Goal: Complete application form: Complete application form

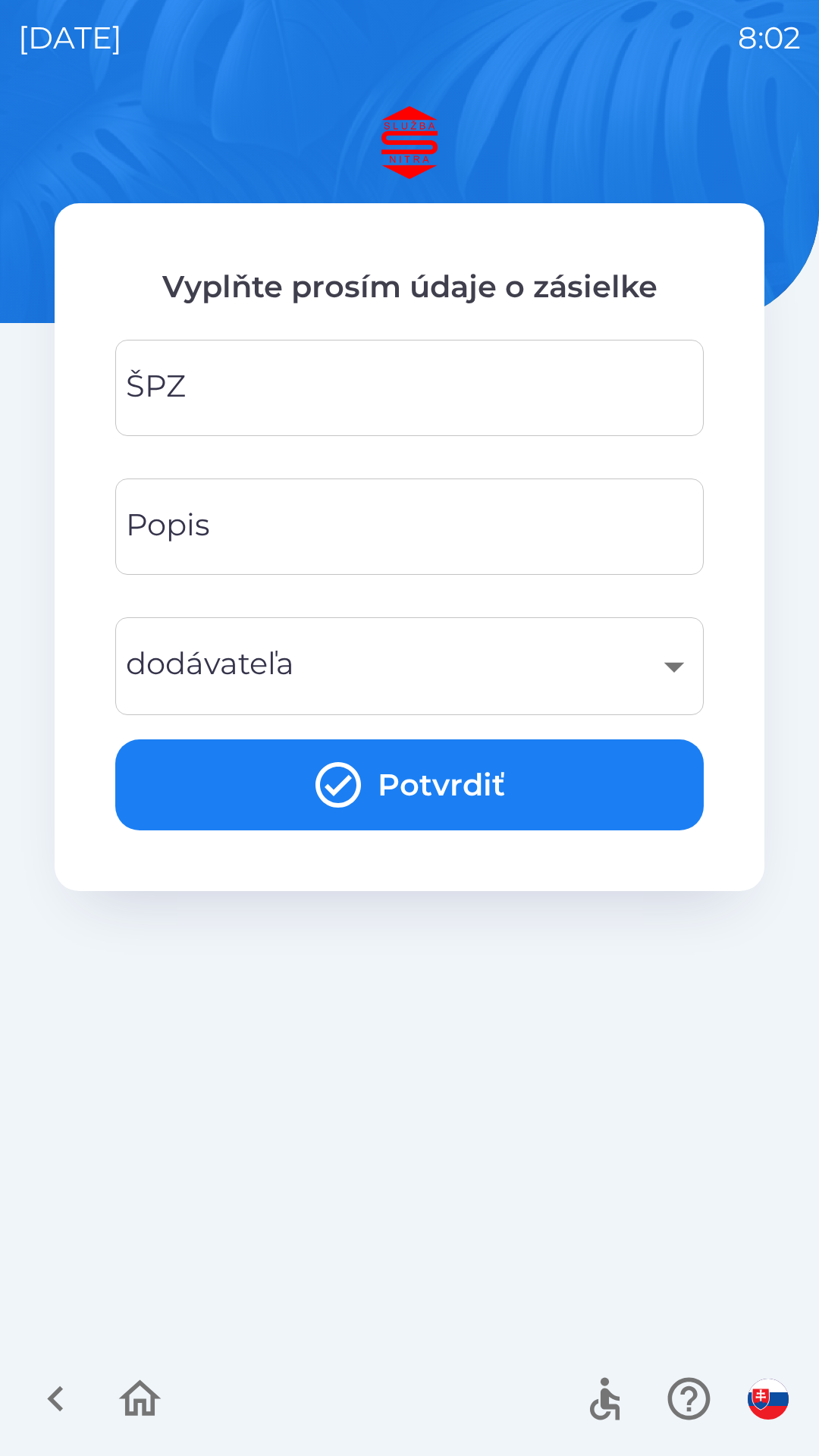
click at [283, 373] on input "ŠPZ" at bounding box center [410, 387] width 552 height 60
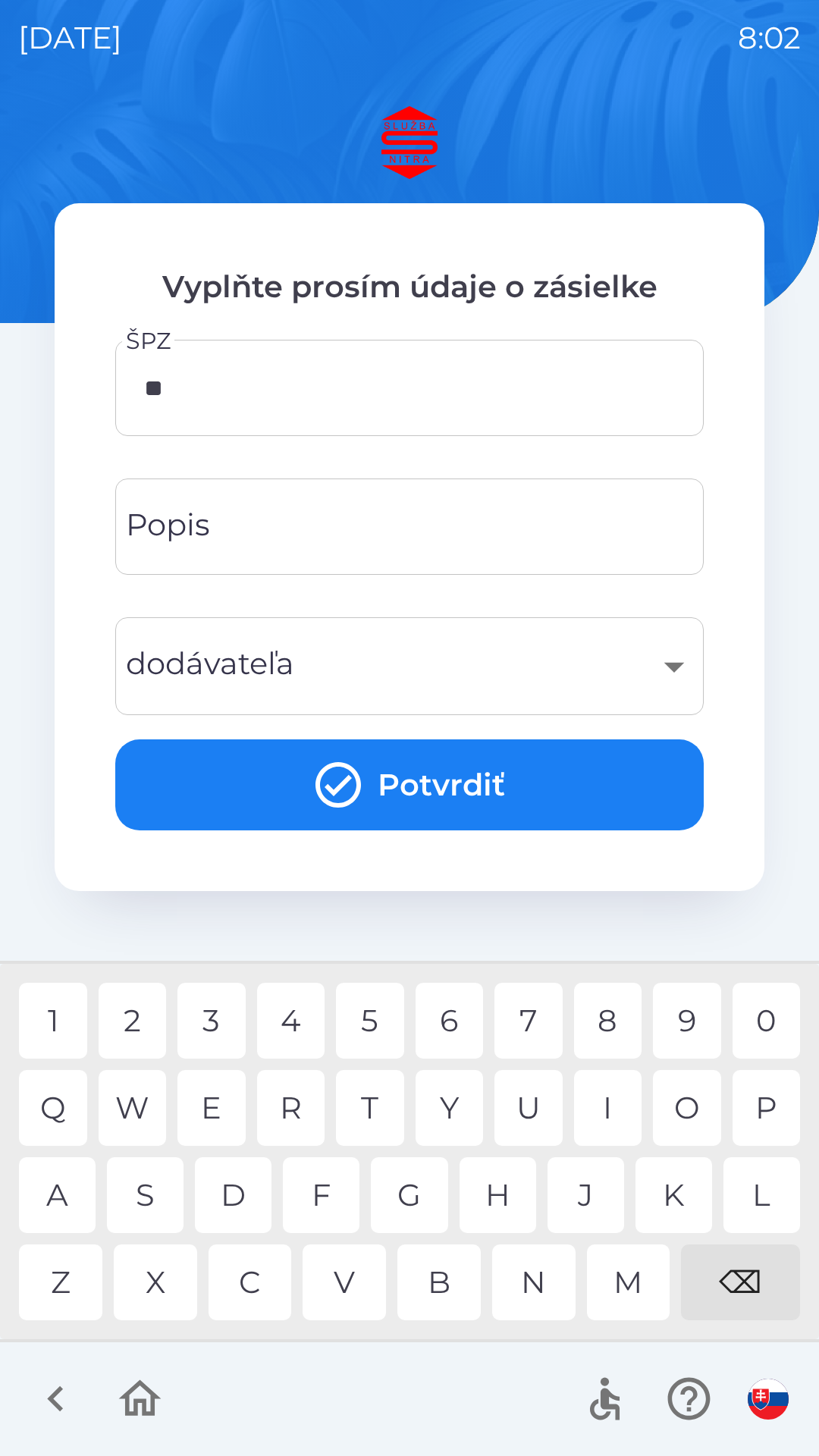
click at [68, 1279] on div "Z" at bounding box center [61, 1282] width 84 height 76
click at [251, 1292] on div "C" at bounding box center [251, 1282] width 84 height 76
type input "*******"
click at [272, 512] on input "Popis" at bounding box center [410, 526] width 552 height 60
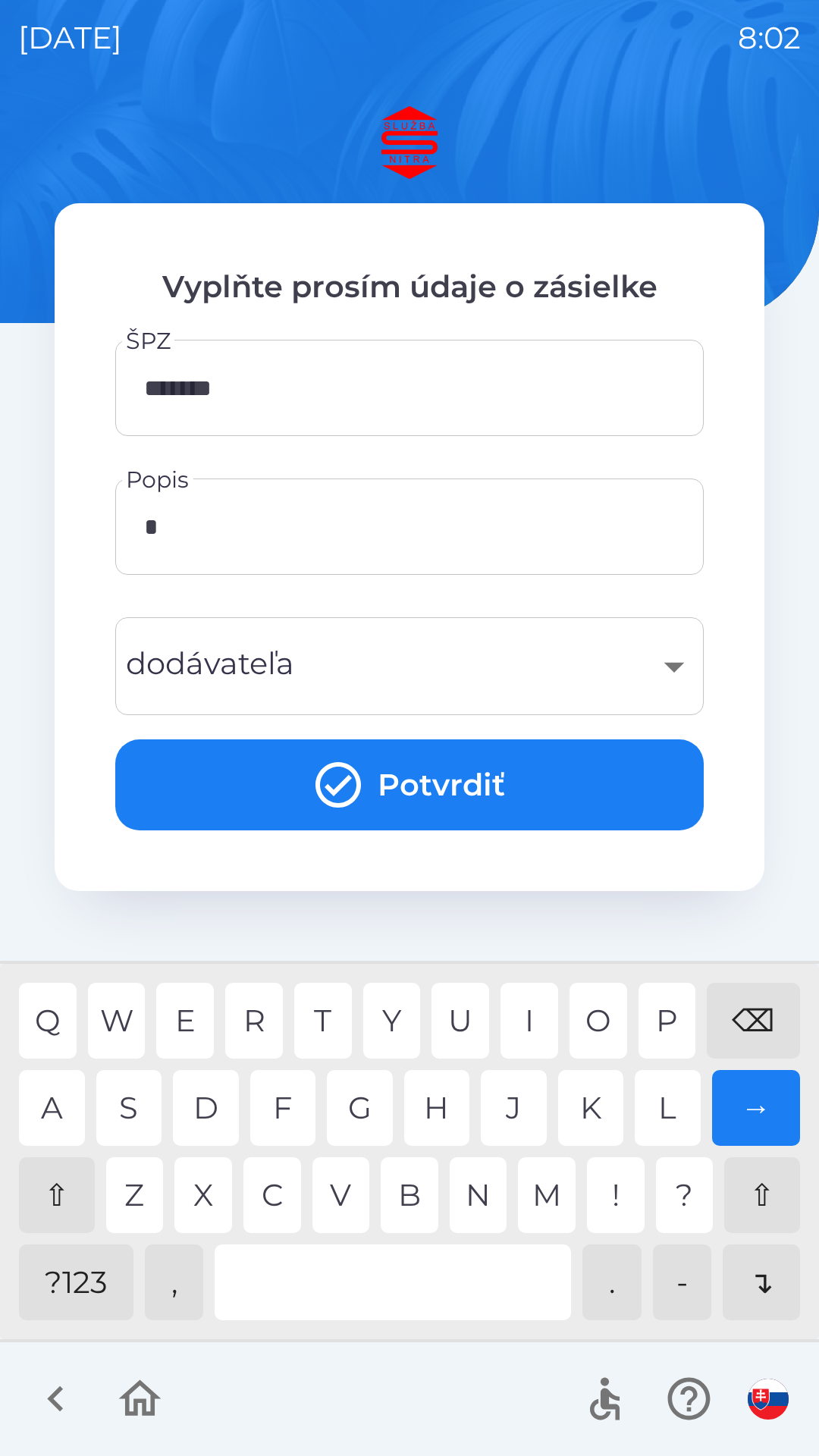
click at [364, 1097] on div "G" at bounding box center [360, 1109] width 66 height 76
click at [88, 1102] on div "A S D F G H J K L →" at bounding box center [409, 1109] width 781 height 76
click at [290, 532] on input "****" at bounding box center [410, 526] width 552 height 60
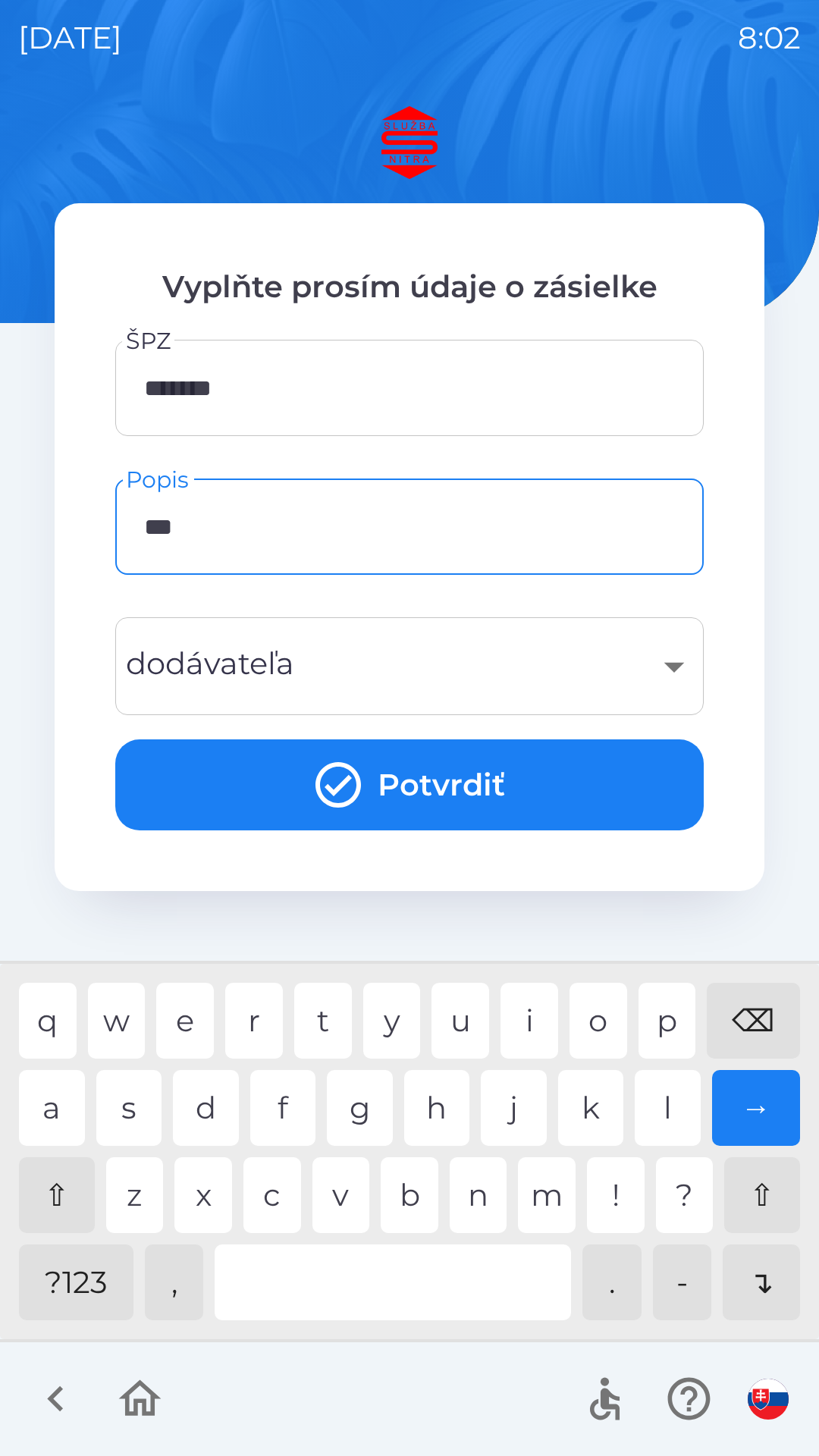
click at [757, 1017] on div "⌫" at bounding box center [754, 1021] width 93 height 76
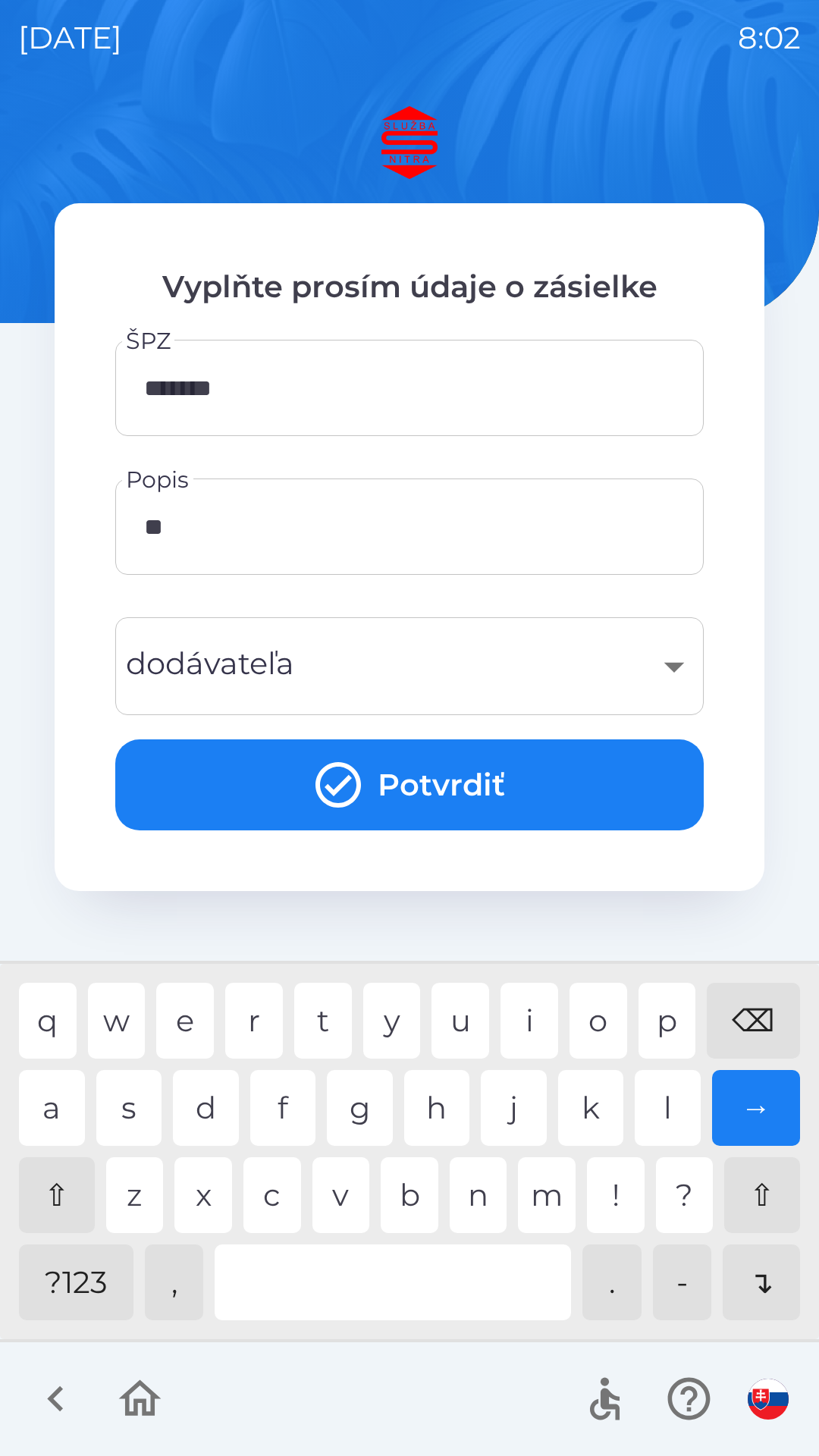
type input "*"
click at [762, 1010] on div "⌫" at bounding box center [754, 1021] width 93 height 76
click at [758, 1010] on div "⌫" at bounding box center [754, 1021] width 93 height 76
click at [64, 1103] on div "a" at bounding box center [52, 1109] width 66 height 76
type input "****"
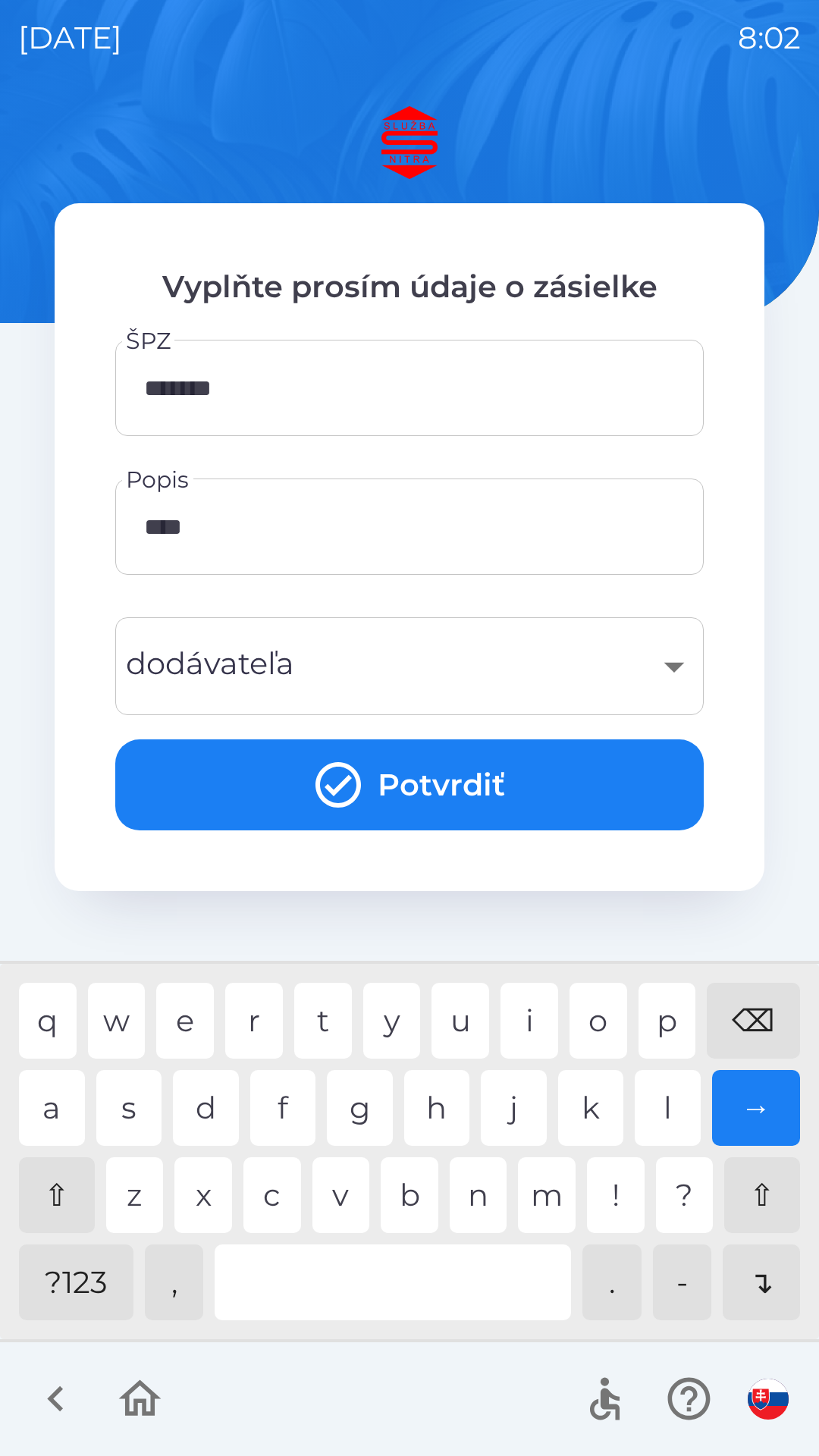
click at [670, 656] on div "​" at bounding box center [410, 666] width 552 height 62
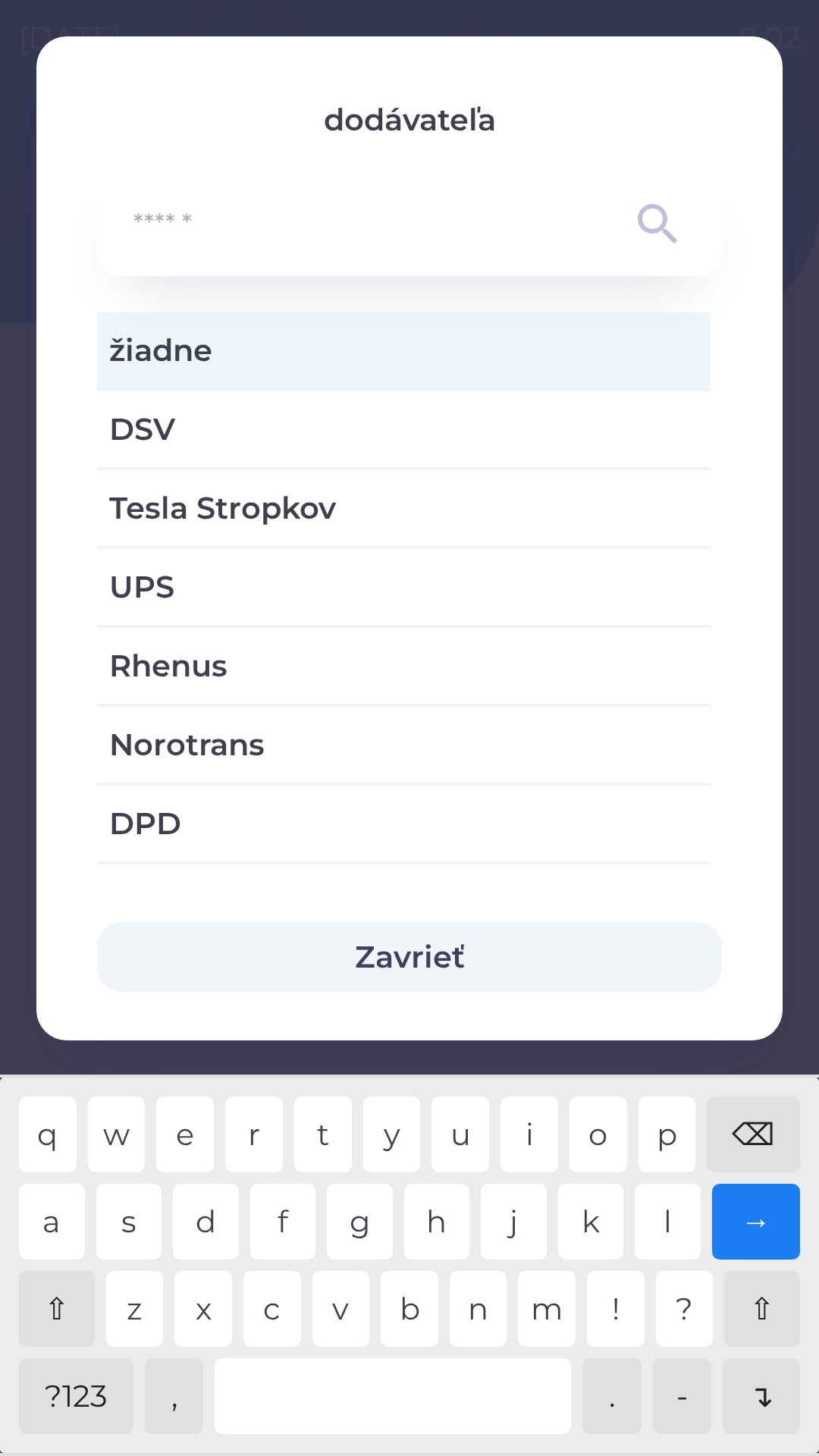
click at [261, 210] on input "text" at bounding box center [380, 225] width 492 height 42
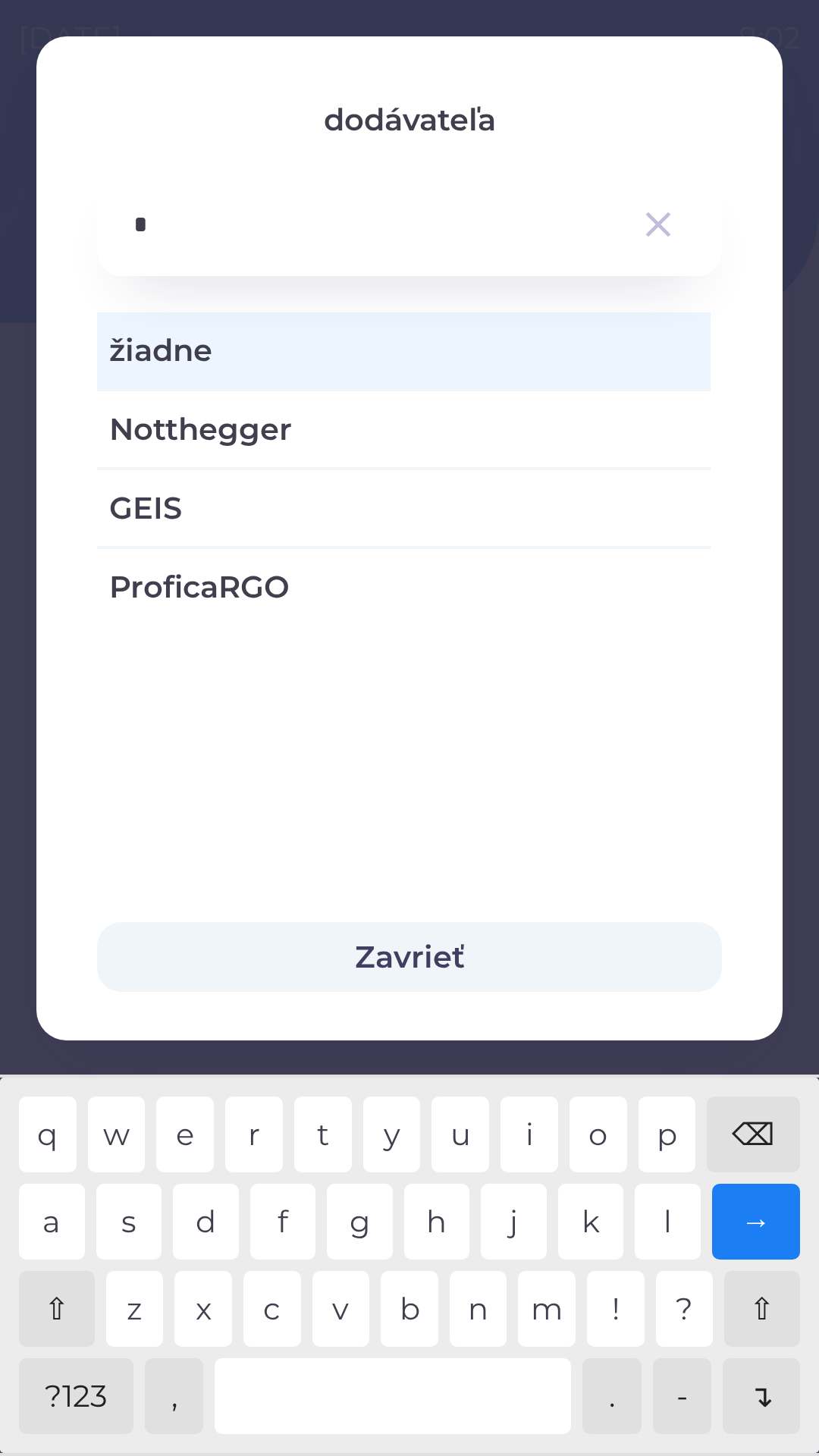
type input "**"
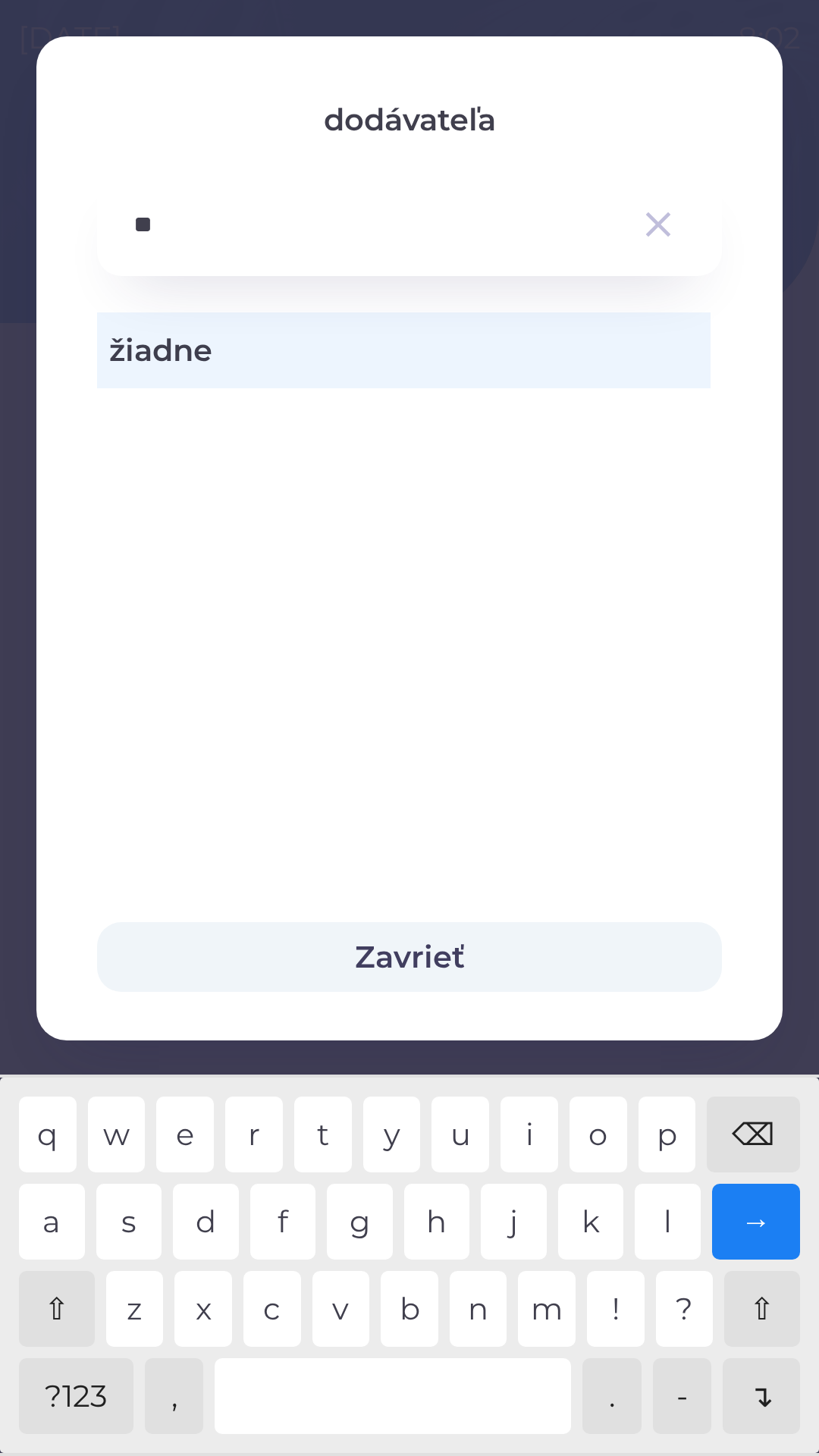
click at [56, 1215] on div "a" at bounding box center [52, 1222] width 66 height 76
click at [654, 214] on icon "button" at bounding box center [658, 224] width 43 height 43
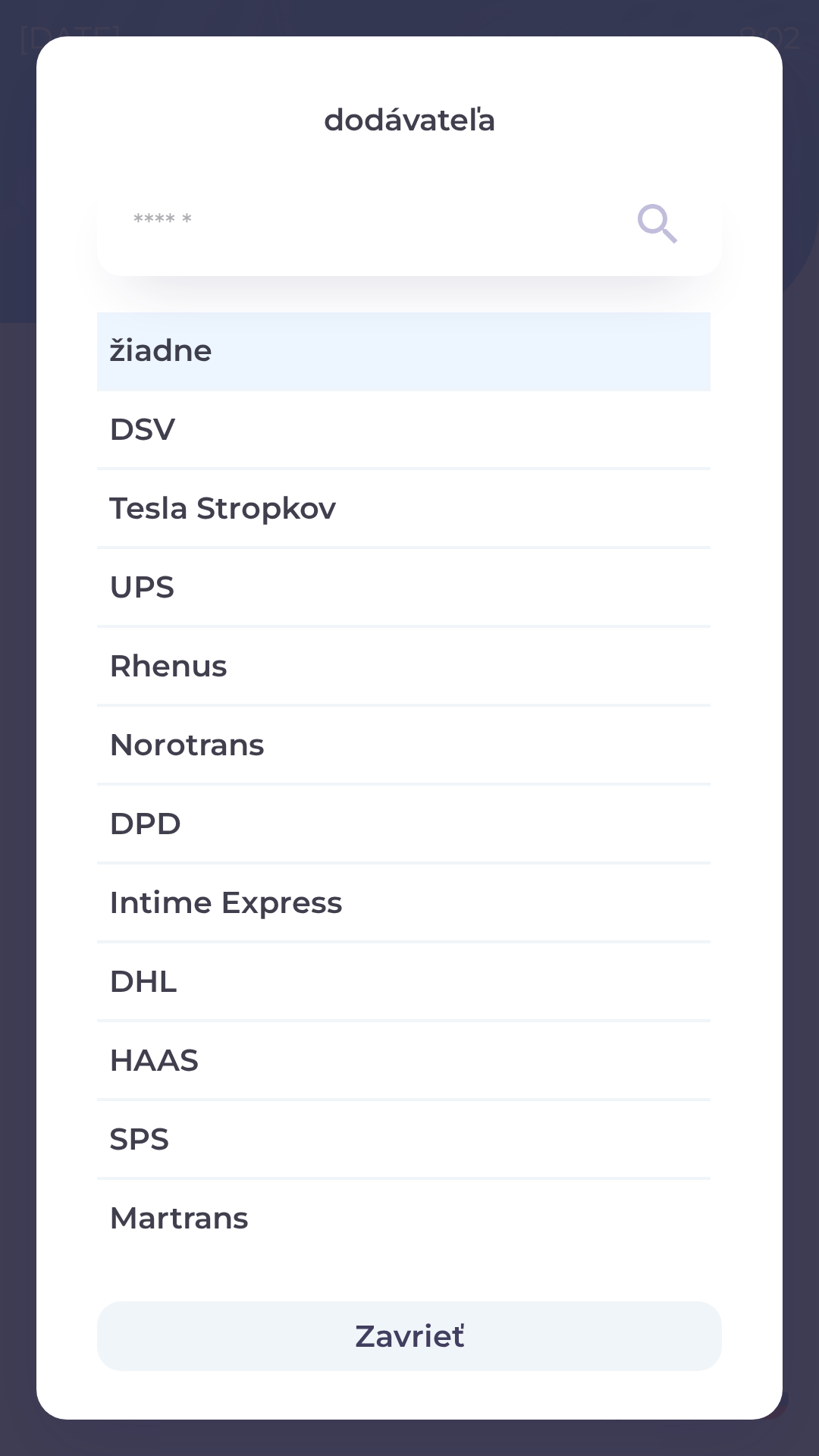
click at [423, 1323] on button "Zavrieť" at bounding box center [409, 1336] width 624 height 70
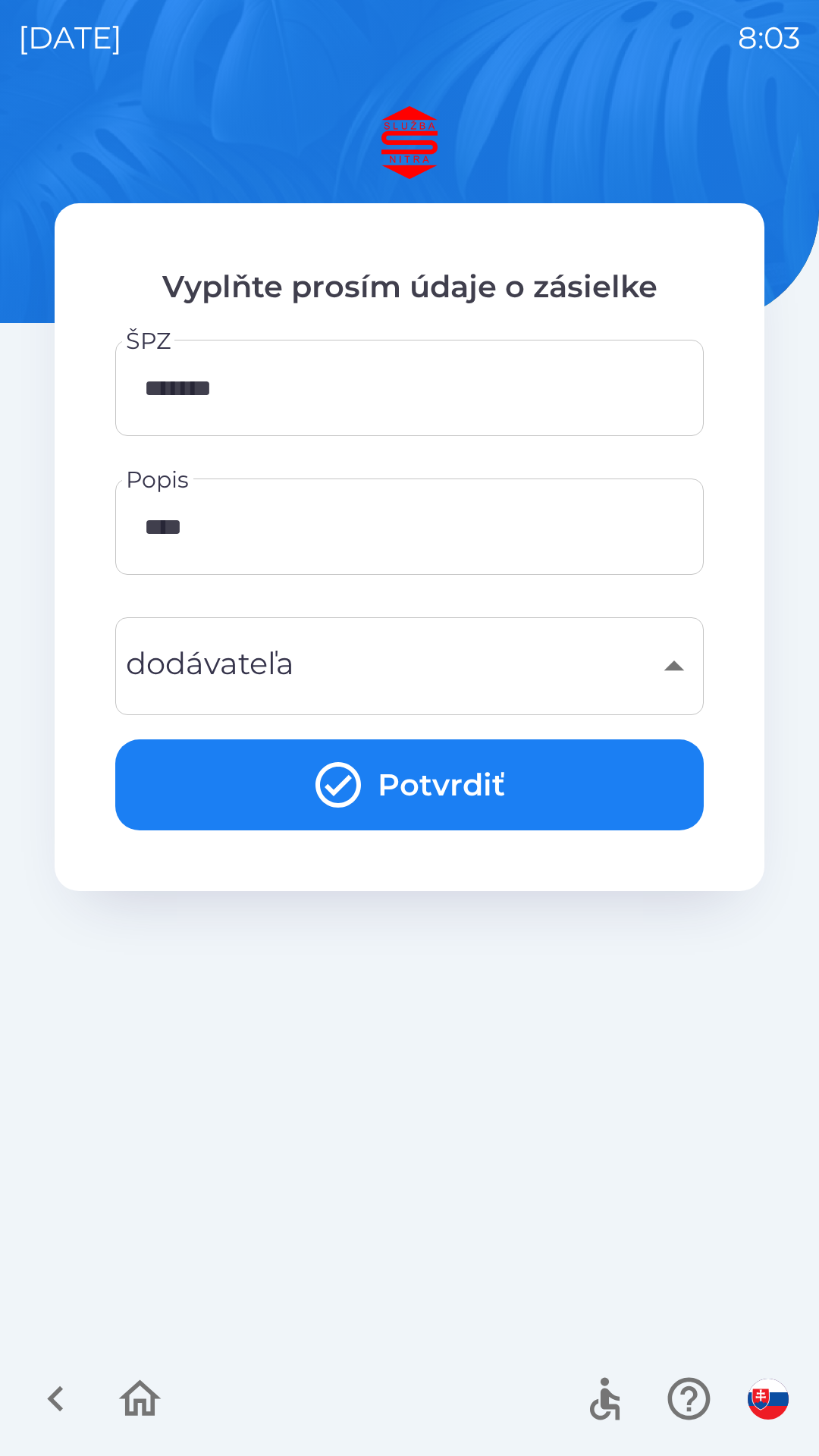
click at [326, 651] on div "​" at bounding box center [410, 666] width 552 height 62
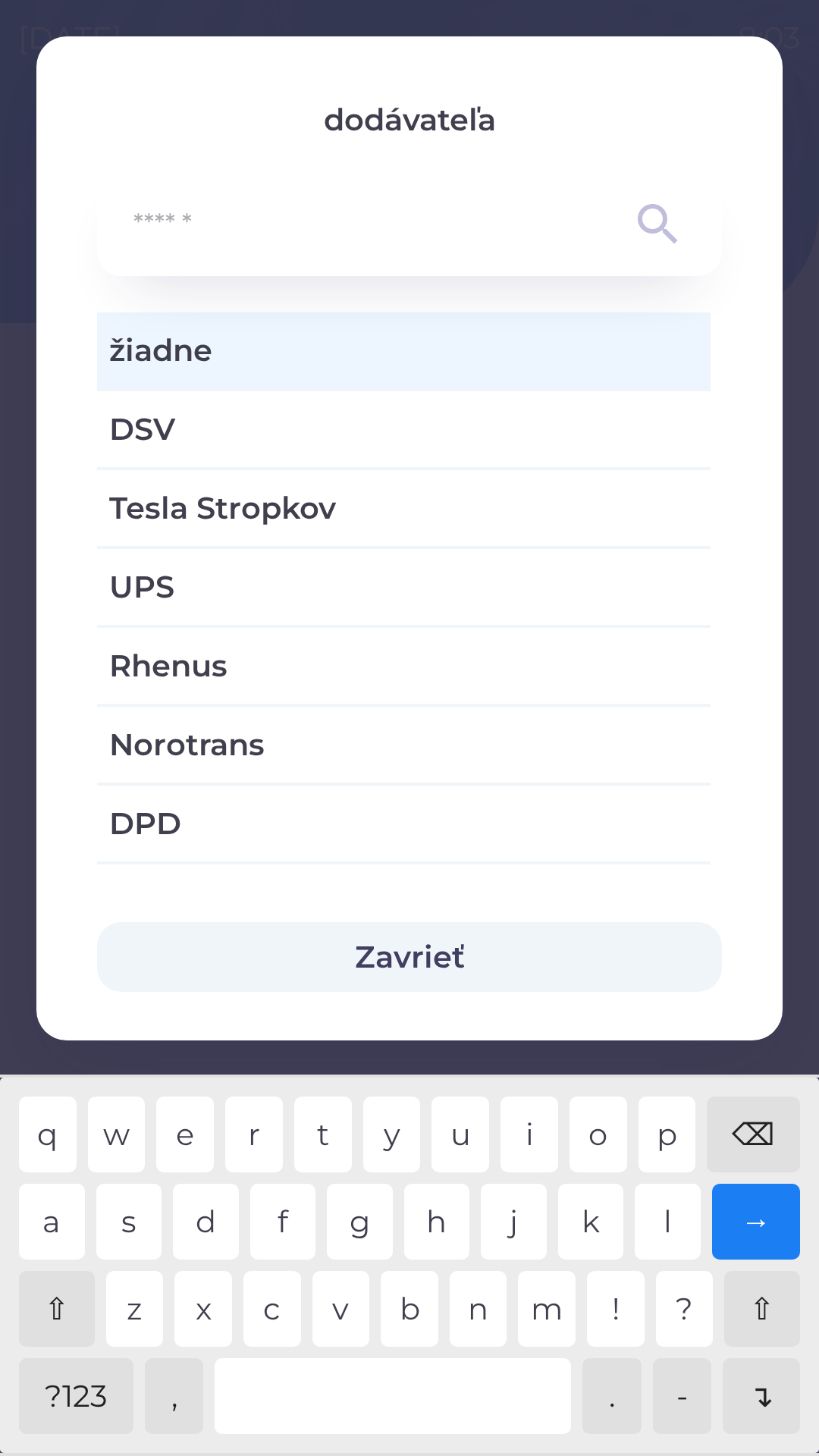
click at [262, 214] on input "text" at bounding box center [380, 225] width 492 height 42
click at [441, 943] on button "Zavrieť" at bounding box center [409, 958] width 624 height 70
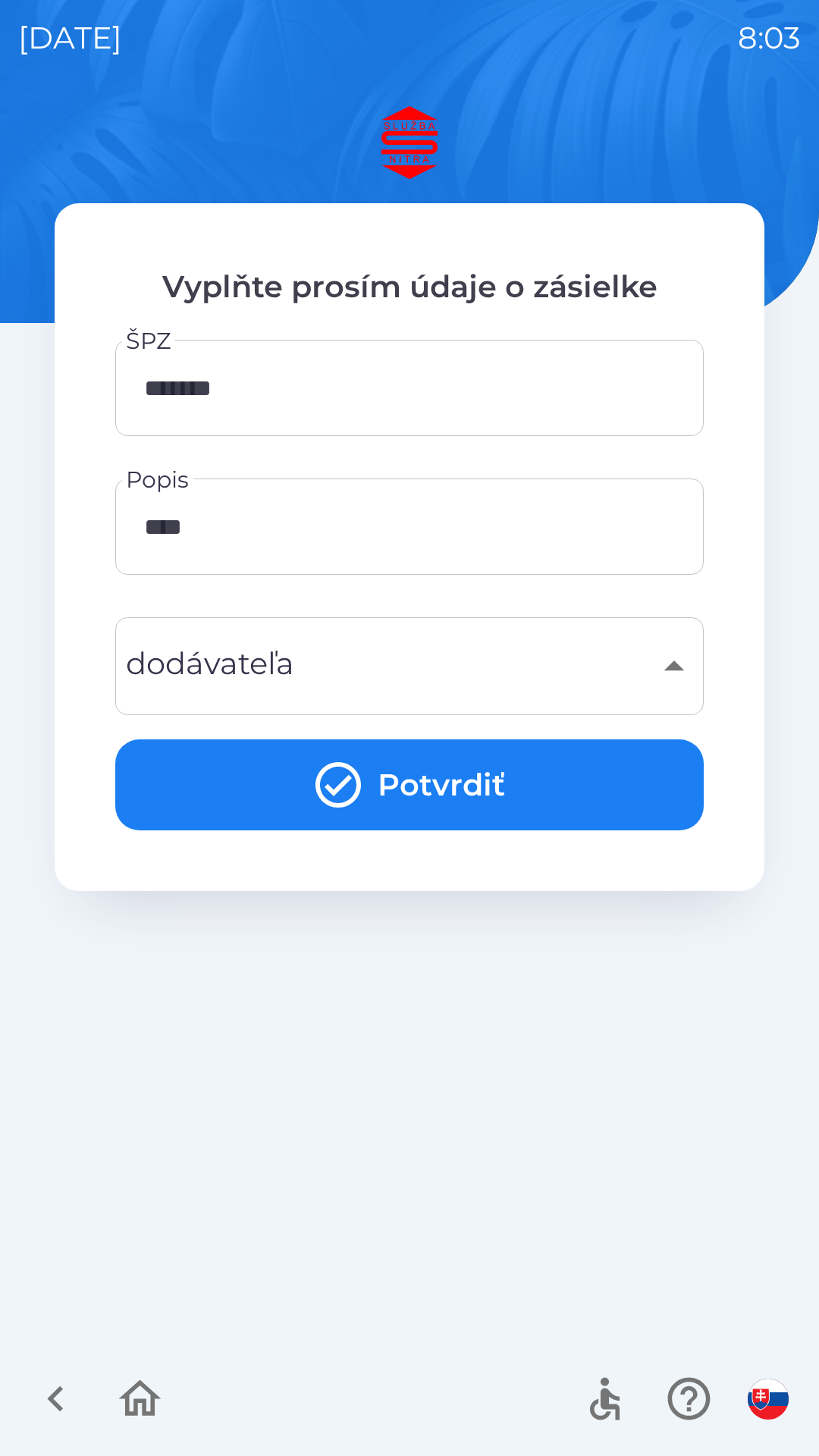
click at [257, 537] on input "****" at bounding box center [410, 526] width 552 height 60
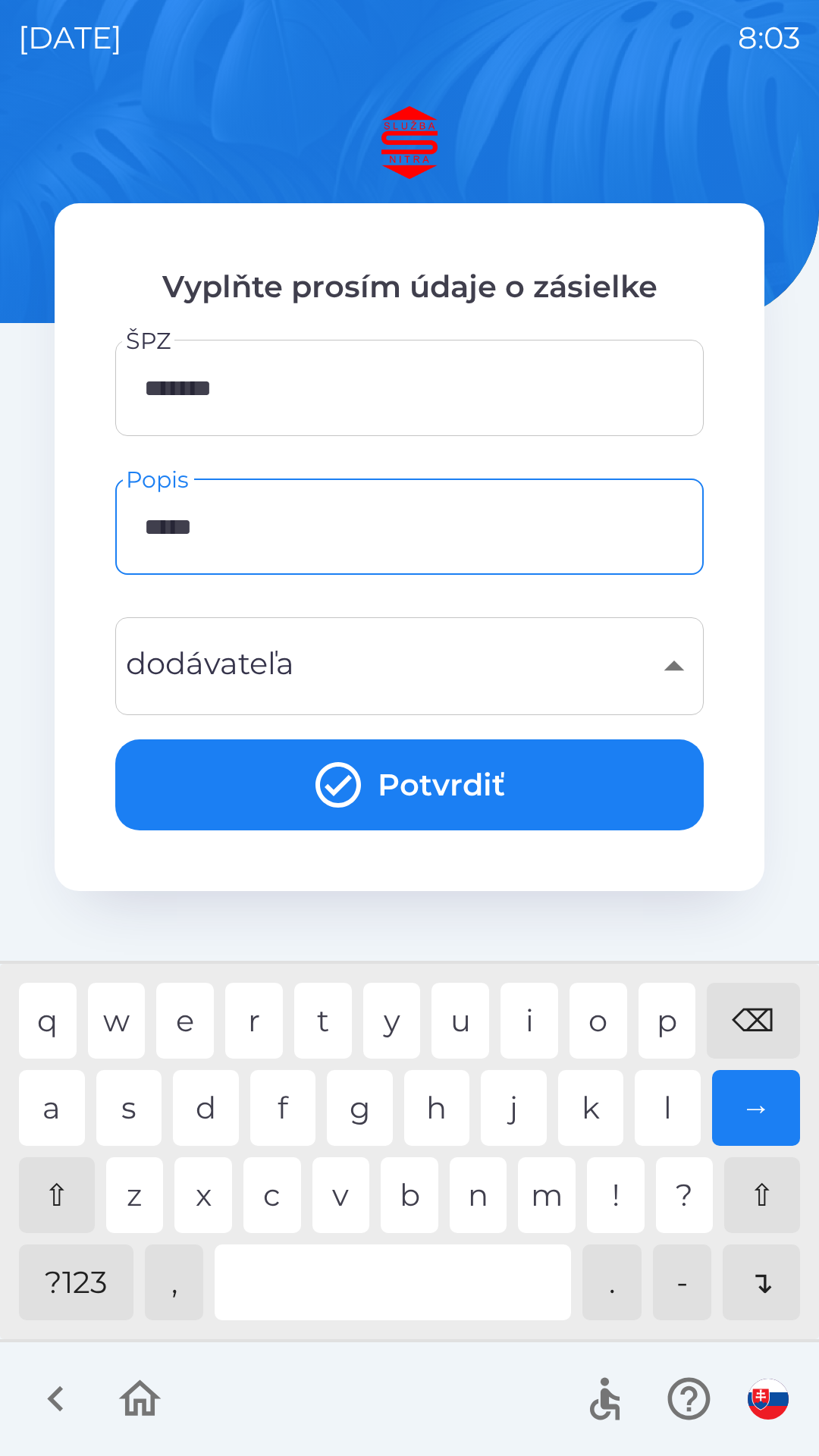
click at [615, 1276] on div "." at bounding box center [612, 1282] width 59 height 76
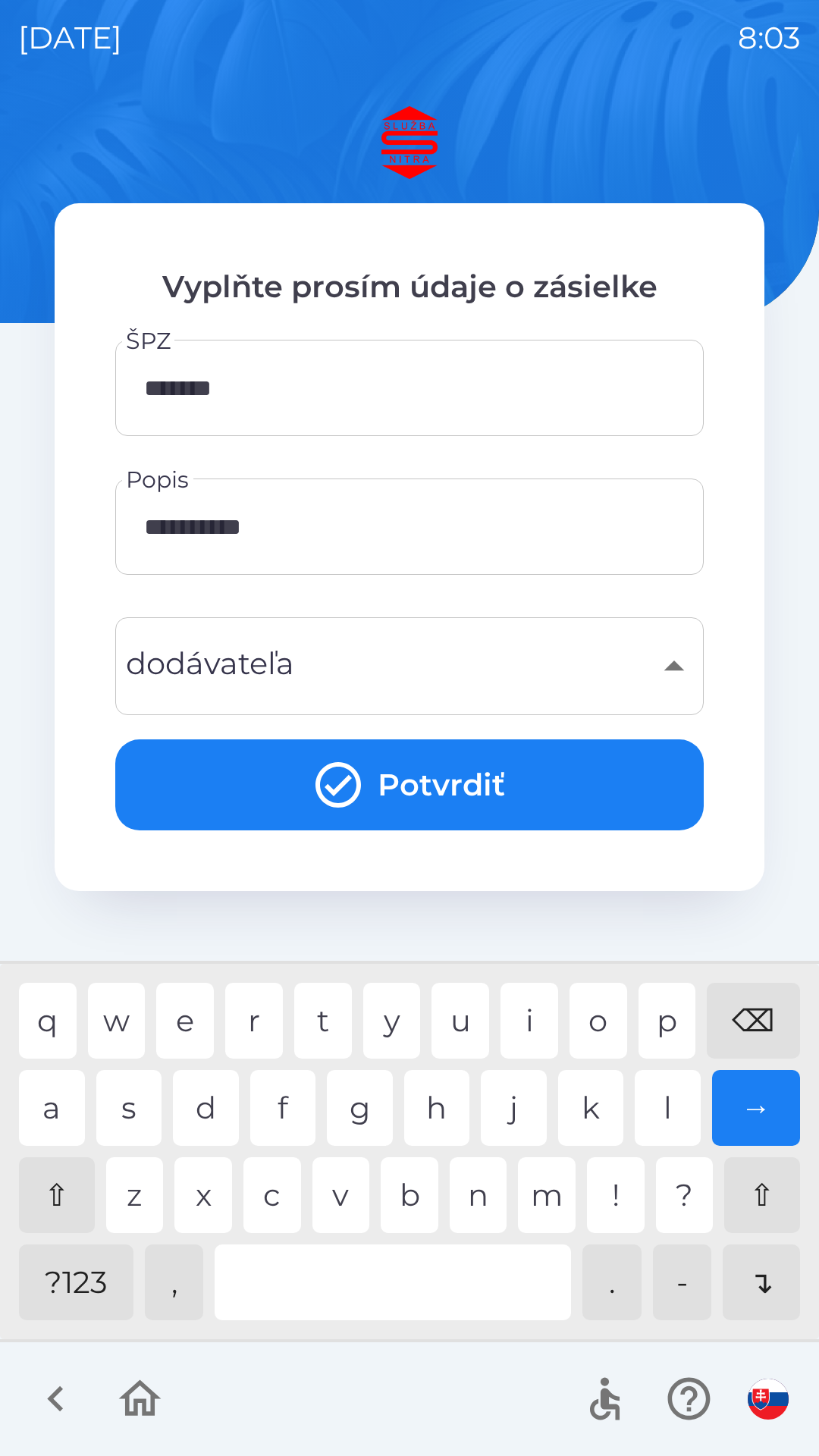
click at [552, 1191] on div "m" at bounding box center [547, 1195] width 58 height 76
type input "**********"
click at [392, 784] on button "Potvrdiť" at bounding box center [409, 785] width 588 height 91
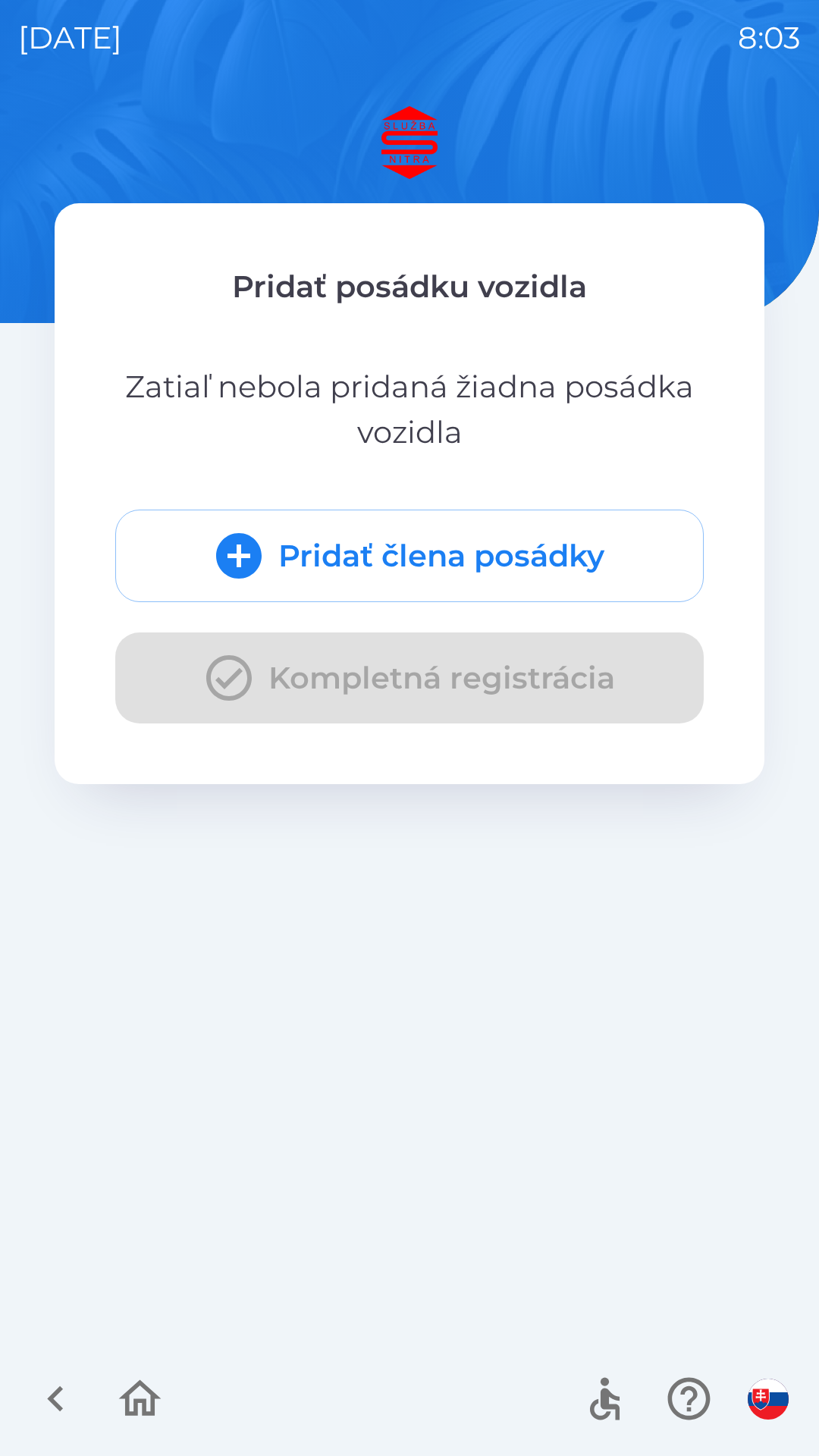
click at [431, 557] on button "Pridať člena posádky" at bounding box center [409, 555] width 588 height 92
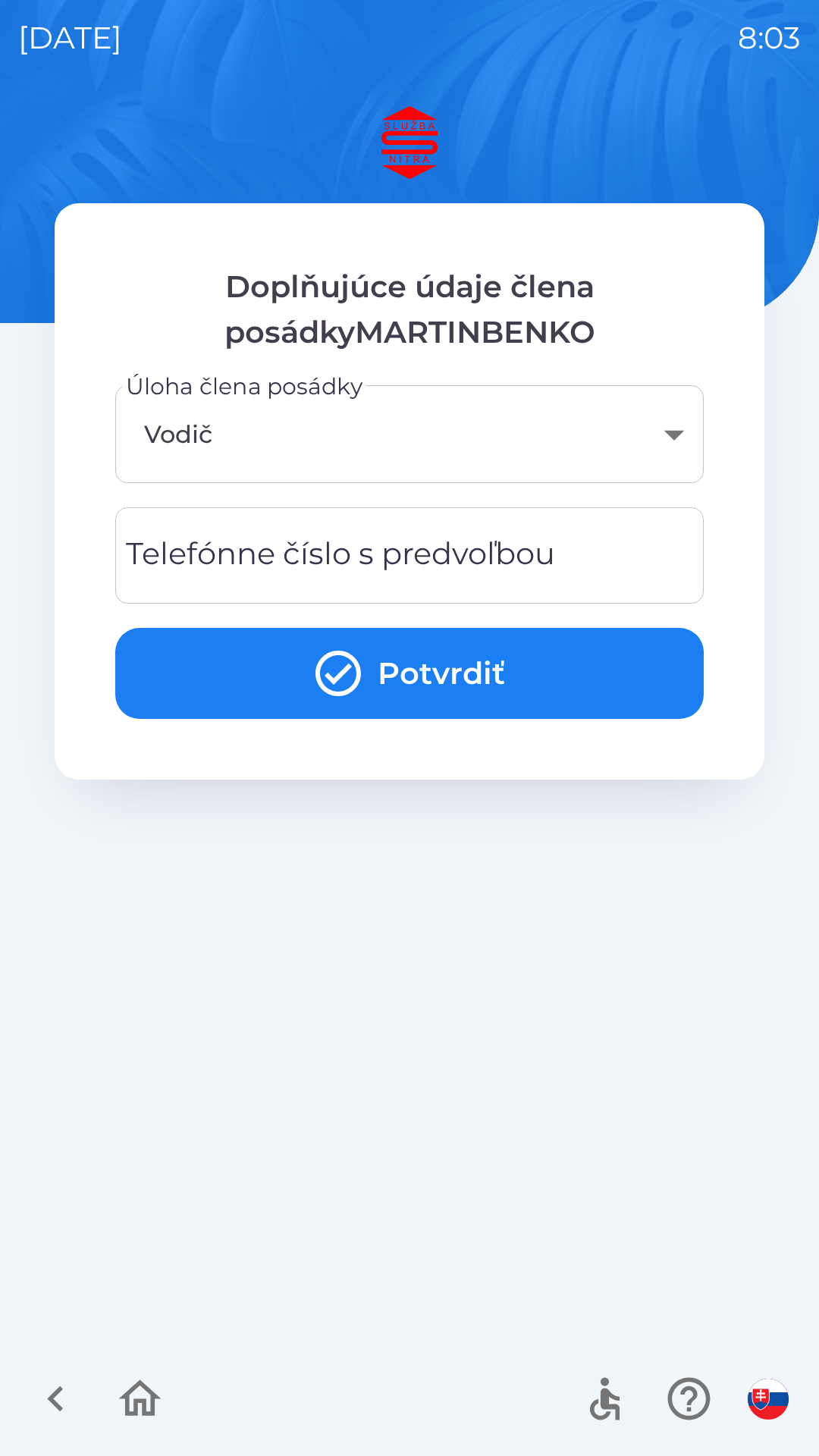
click at [347, 547] on div "Telefónne číslo s predvoľbou Telefónne číslo s predvoľbou" at bounding box center [409, 555] width 588 height 96
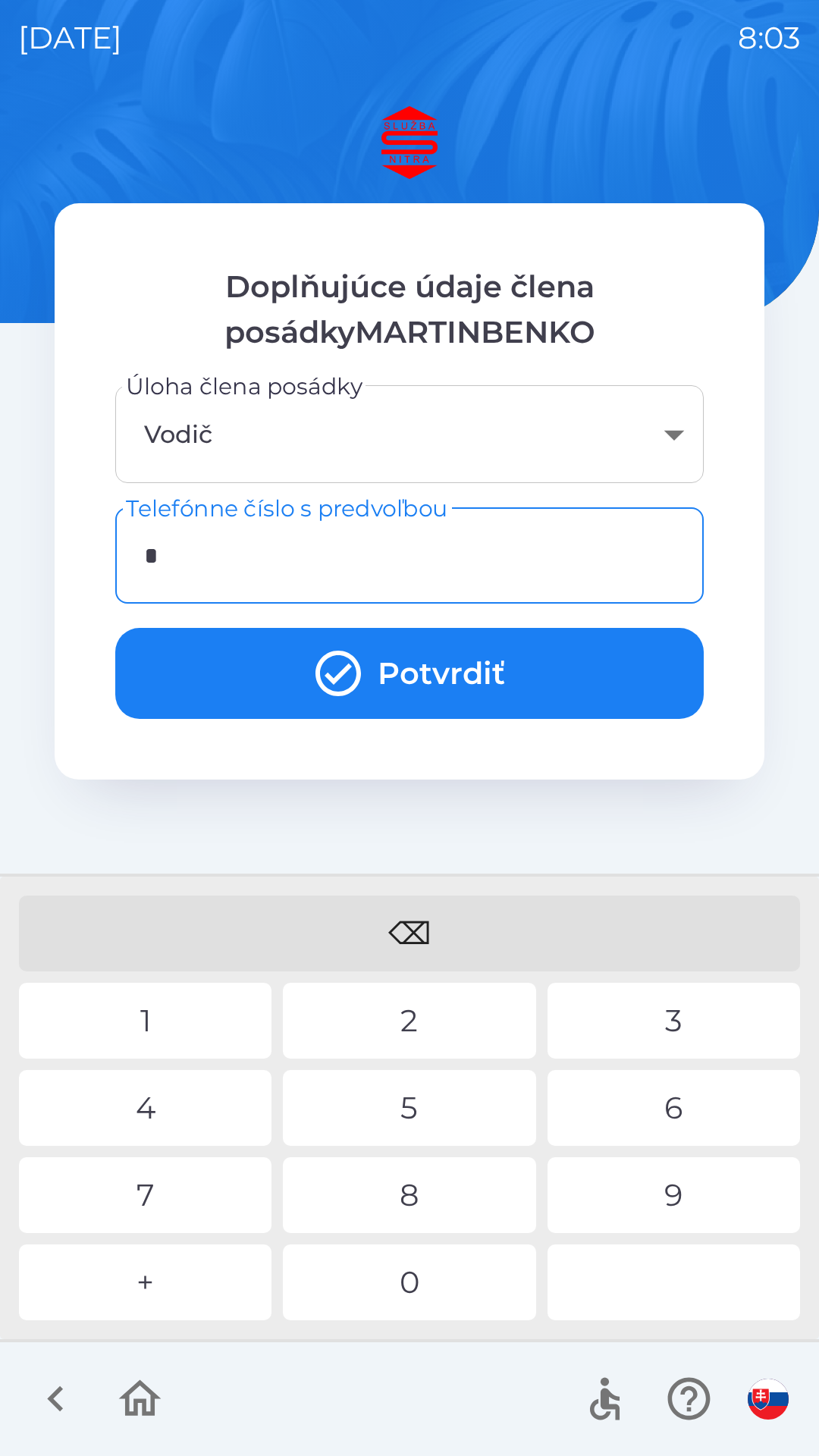
click at [404, 1274] on div "0" at bounding box center [409, 1282] width 252 height 76
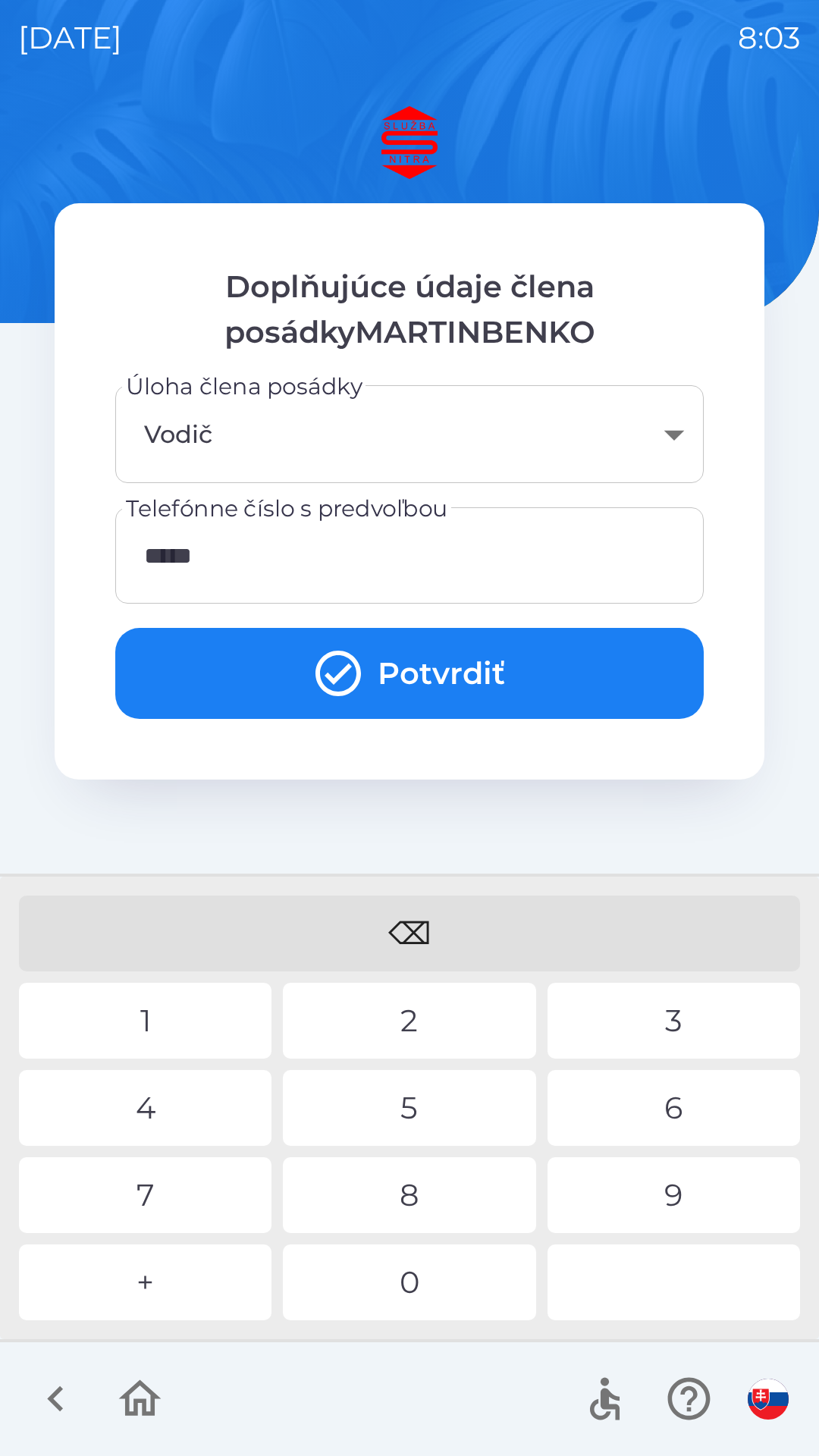
click at [158, 997] on div "1" at bounding box center [145, 1021] width 252 height 76
click at [418, 1279] on div "0" at bounding box center [409, 1282] width 252 height 76
click at [668, 1013] on div "3" at bounding box center [674, 1021] width 252 height 76
click at [413, 1001] on div "2" at bounding box center [409, 1021] width 252 height 76
click at [414, 1000] on div "2" at bounding box center [409, 1021] width 252 height 76
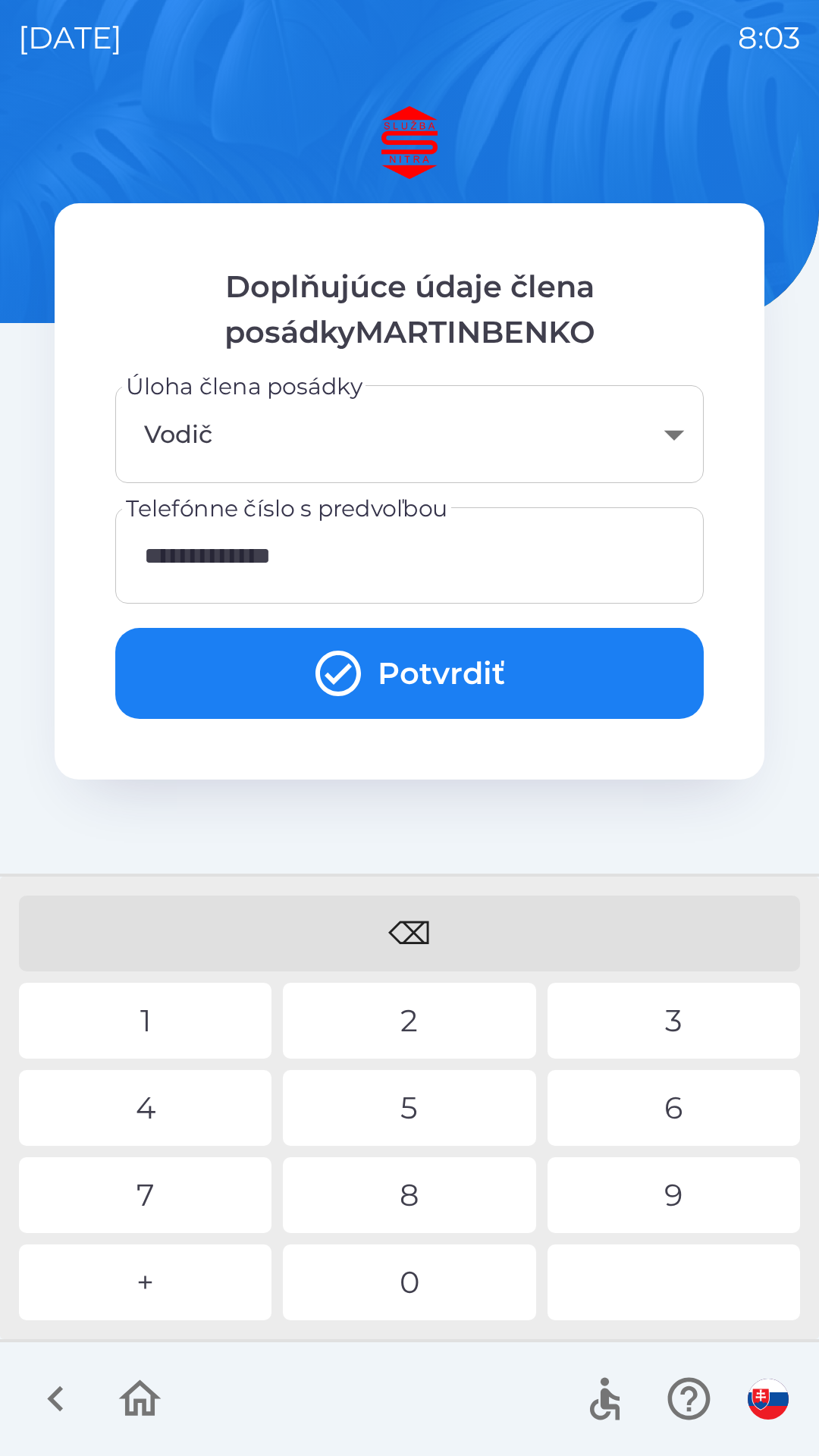
click at [402, 1184] on div "8" at bounding box center [409, 1195] width 252 height 76
click at [426, 1092] on div "5" at bounding box center [409, 1109] width 252 height 76
click at [366, 659] on button "Potvrdiť" at bounding box center [409, 674] width 588 height 91
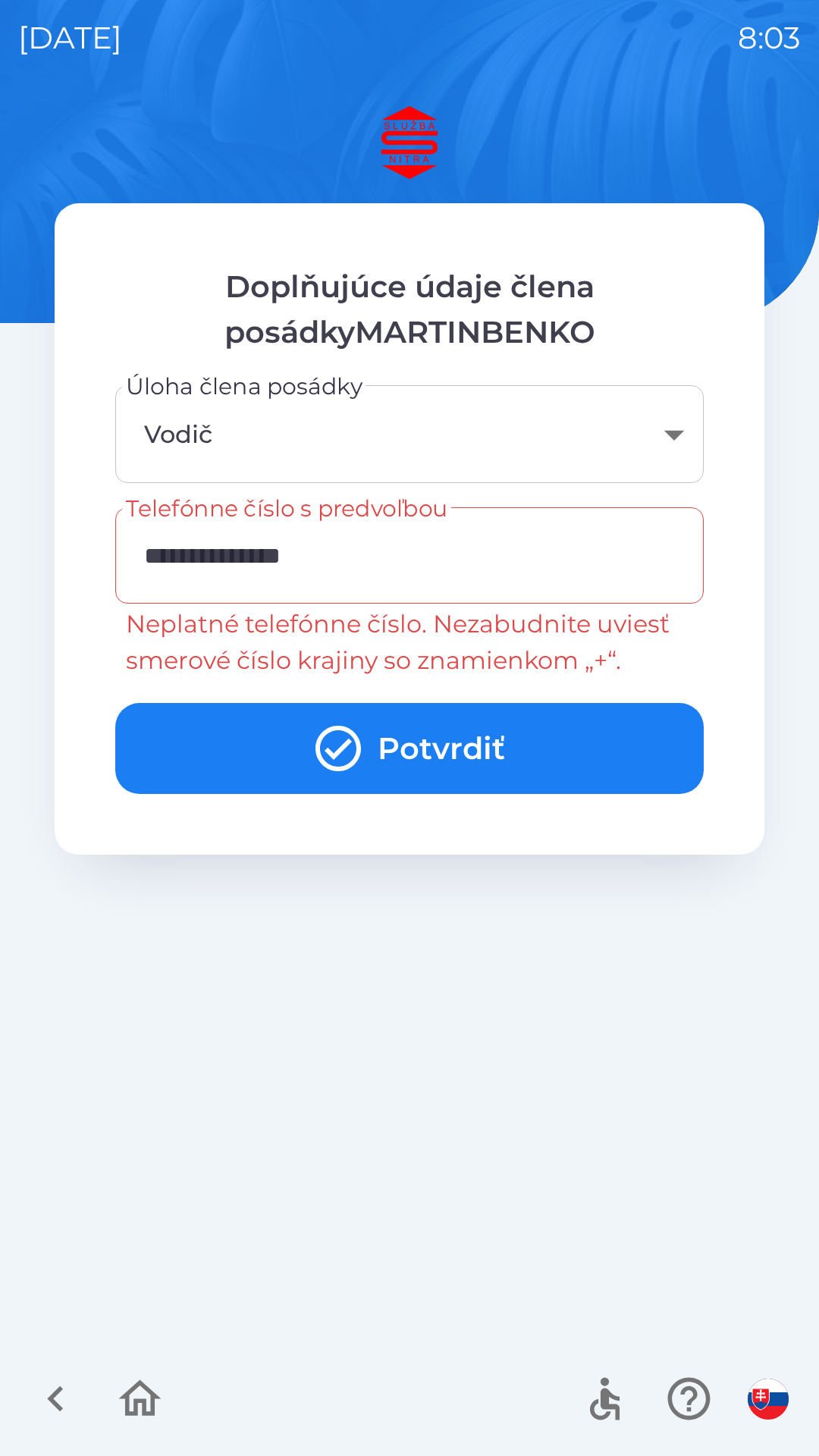
click at [376, 545] on input "**********" at bounding box center [410, 555] width 552 height 60
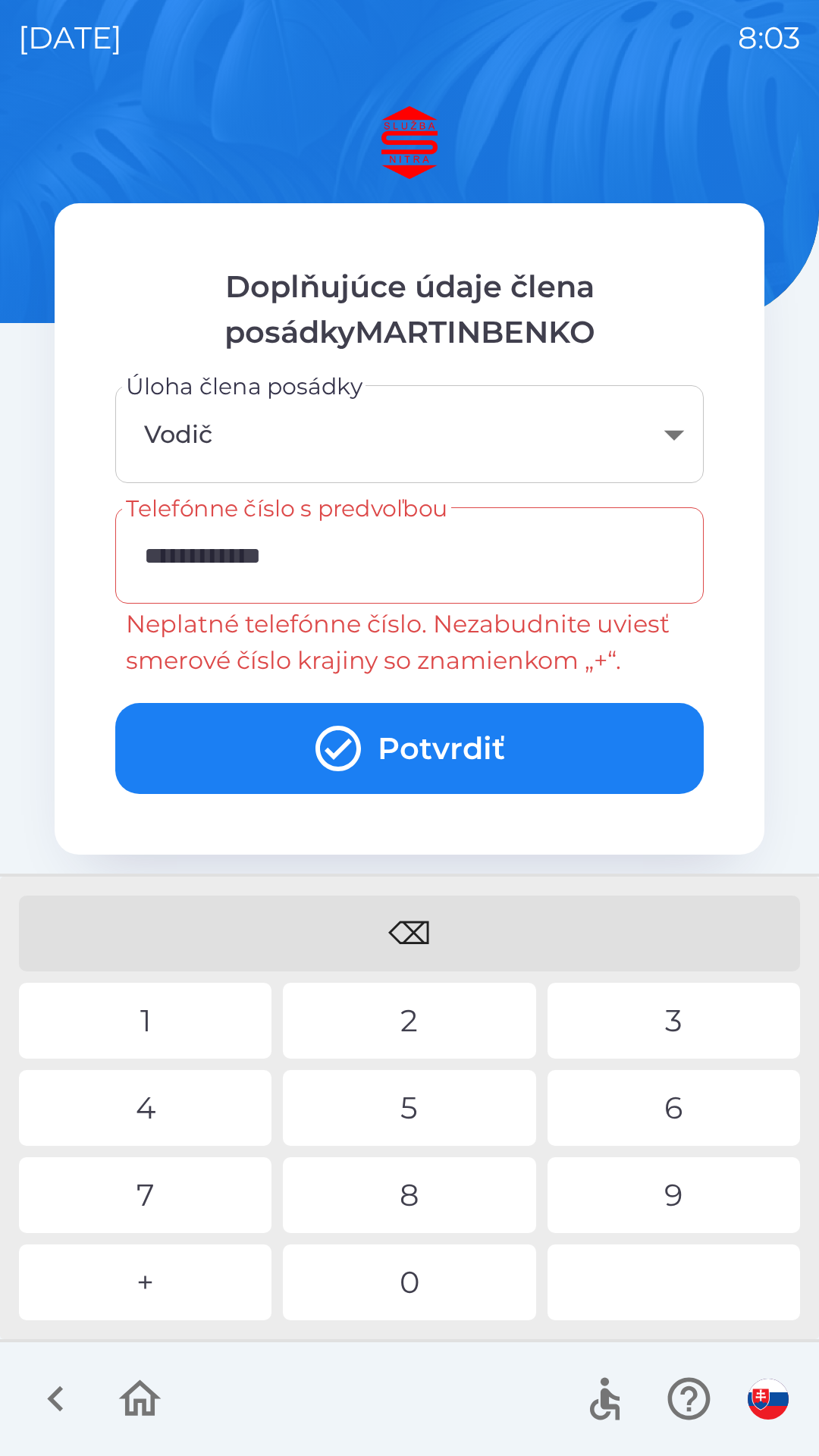
click at [421, 930] on div "⌫" at bounding box center [409, 934] width 781 height 76
type input "*"
click at [402, 1019] on div "2" at bounding box center [409, 1021] width 252 height 76
click at [161, 999] on div "1" at bounding box center [145, 1021] width 252 height 76
click at [682, 1010] on div "3" at bounding box center [674, 1021] width 252 height 76
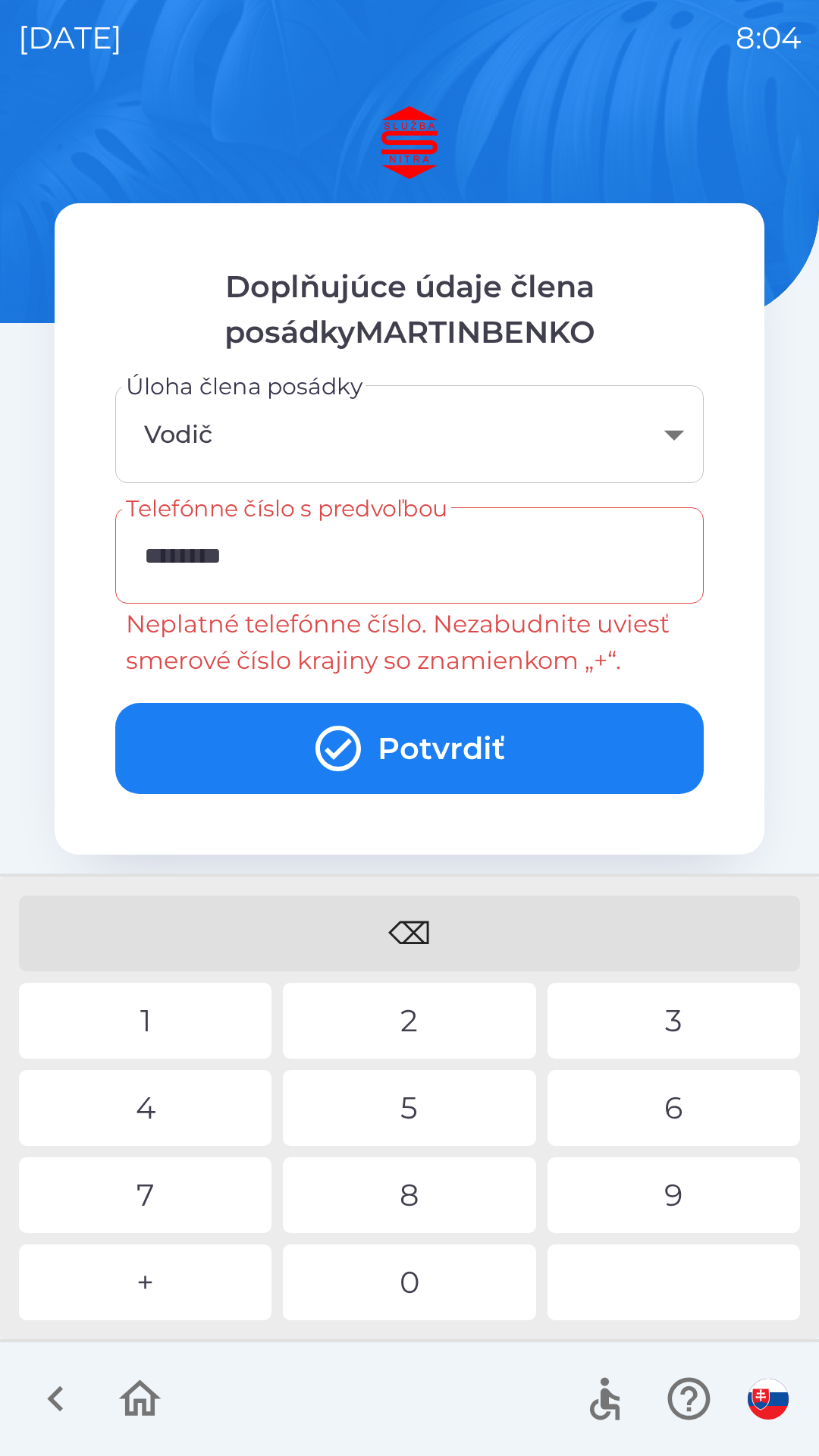
click at [421, 1017] on div "2" at bounding box center [409, 1021] width 252 height 76
click at [137, 1184] on div "7" at bounding box center [145, 1195] width 252 height 76
click at [398, 1180] on div "8" at bounding box center [409, 1195] width 252 height 76
type input "**********"
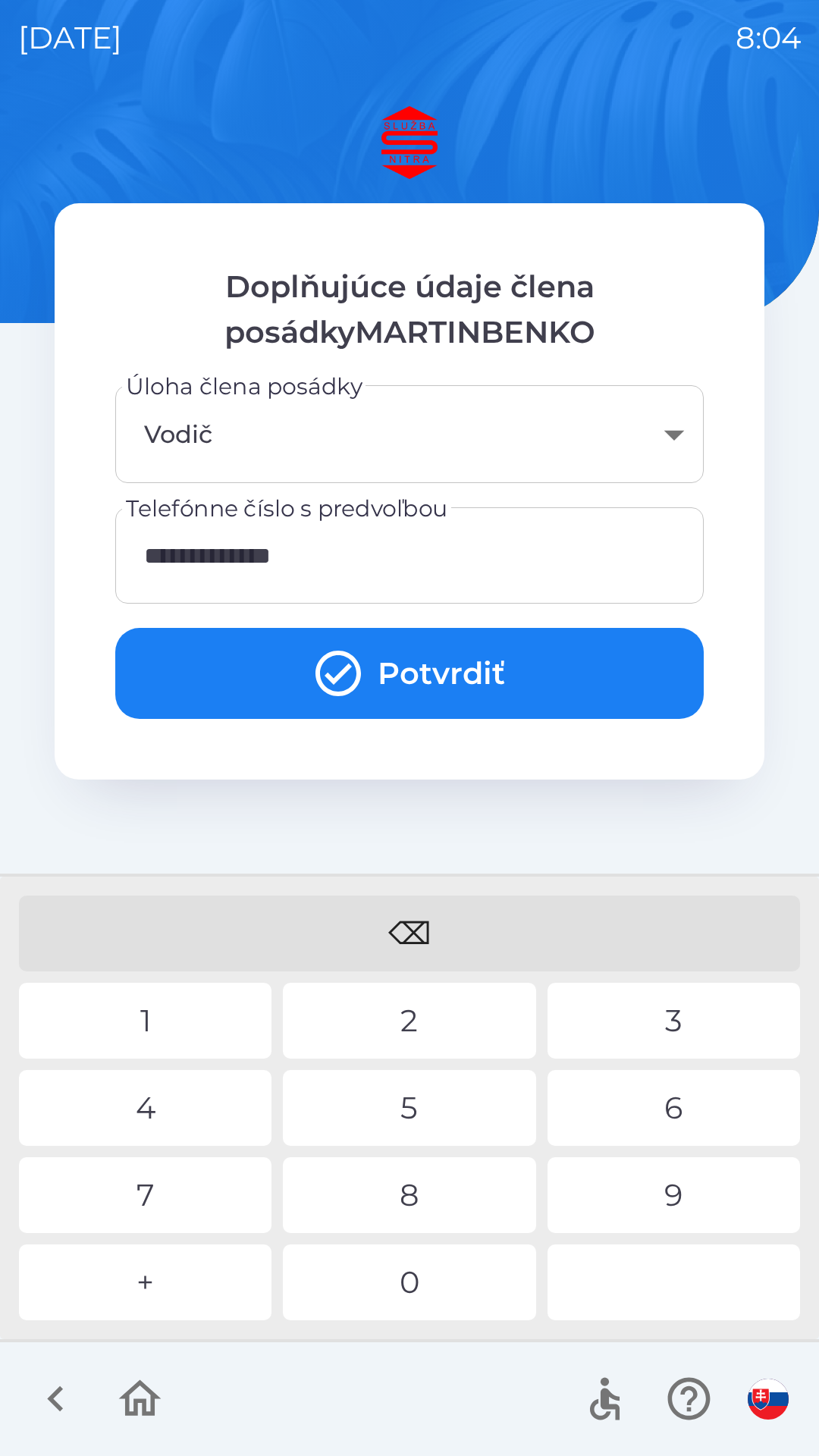
click at [421, 1097] on div "5" at bounding box center [409, 1109] width 252 height 76
click at [415, 653] on button "Potvrdiť" at bounding box center [409, 674] width 588 height 91
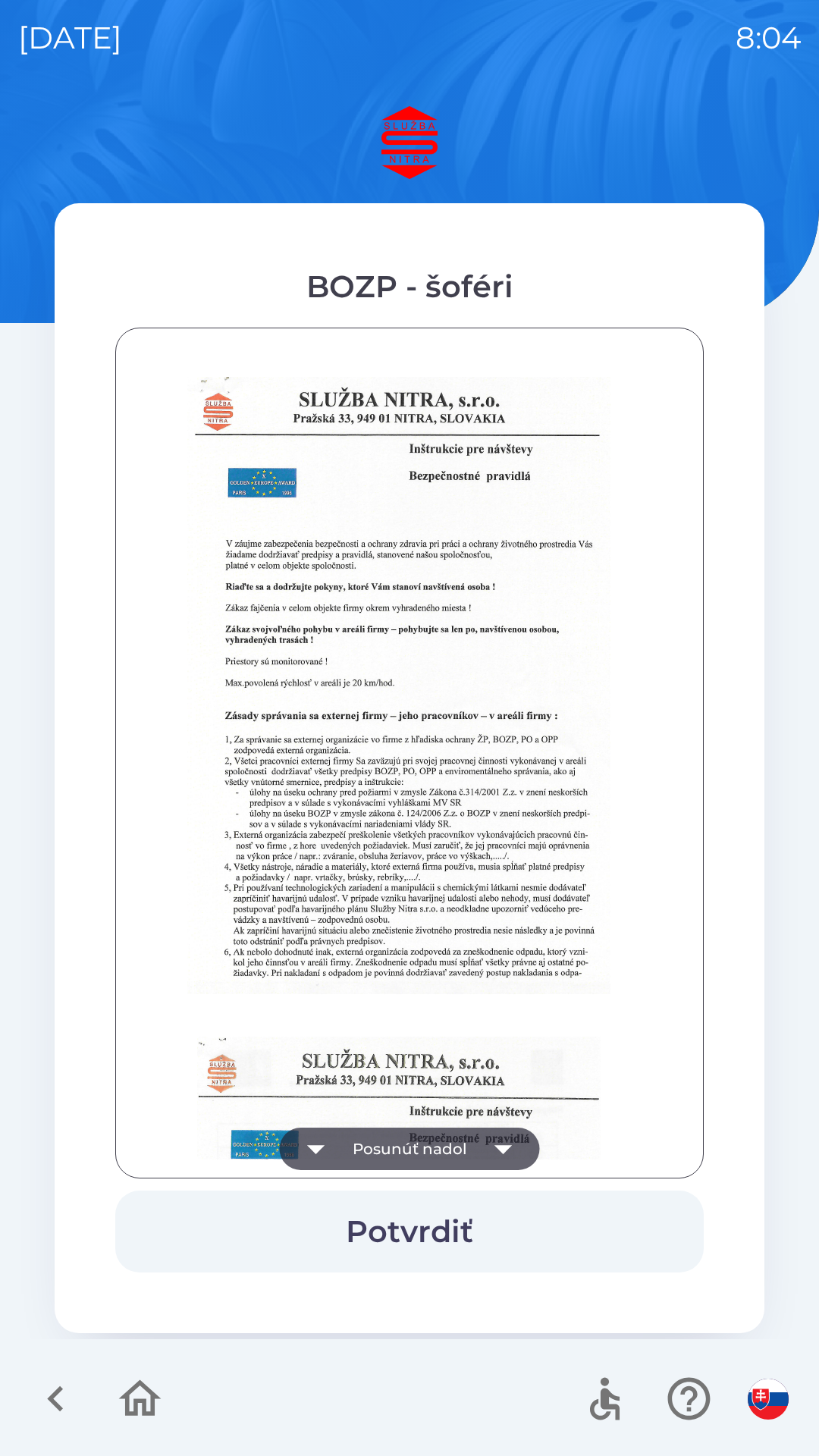
click at [438, 1219] on button "Potvrdiť" at bounding box center [409, 1232] width 588 height 82
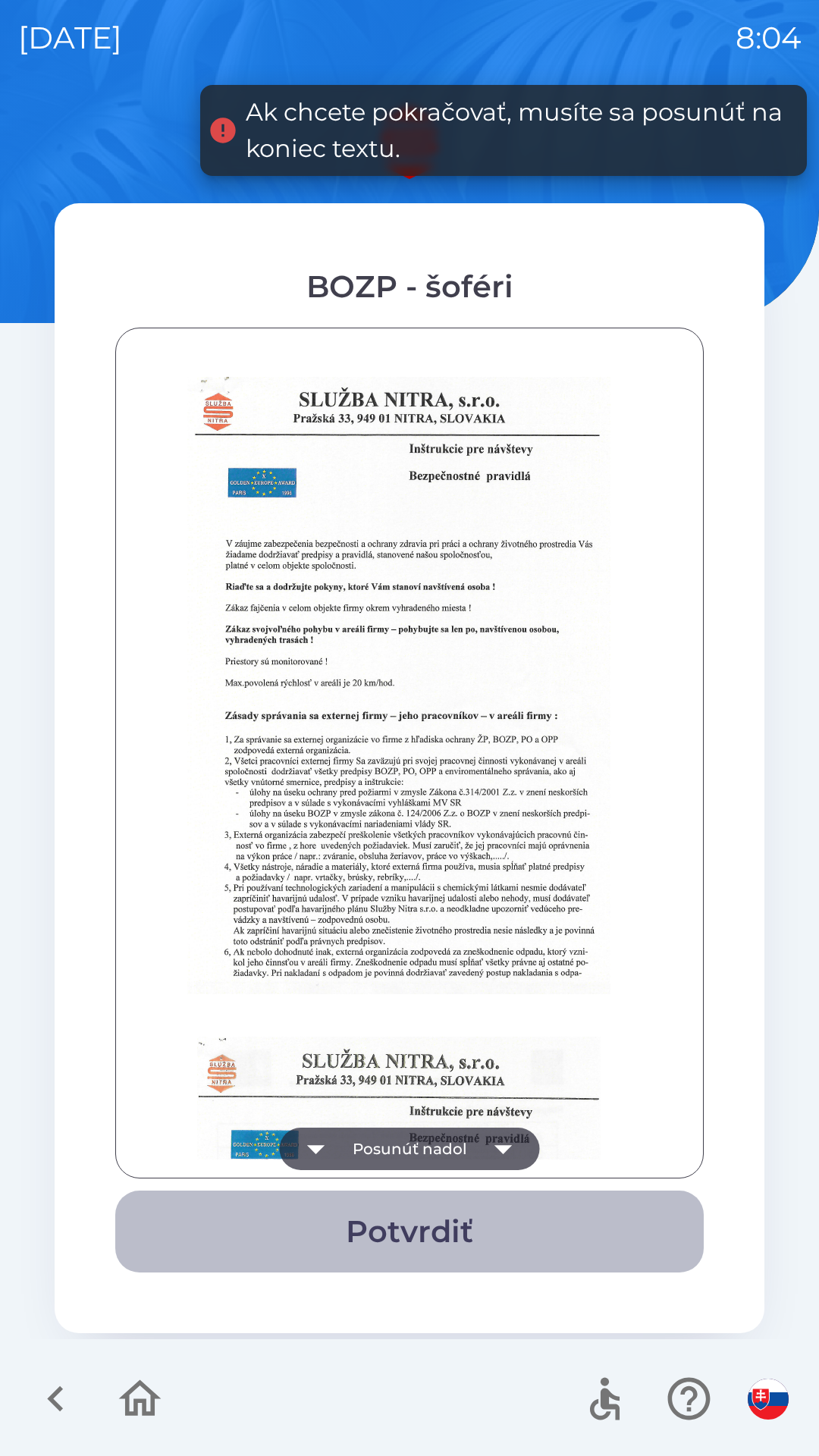
click at [447, 1217] on button "Potvrdiť" at bounding box center [409, 1232] width 588 height 82
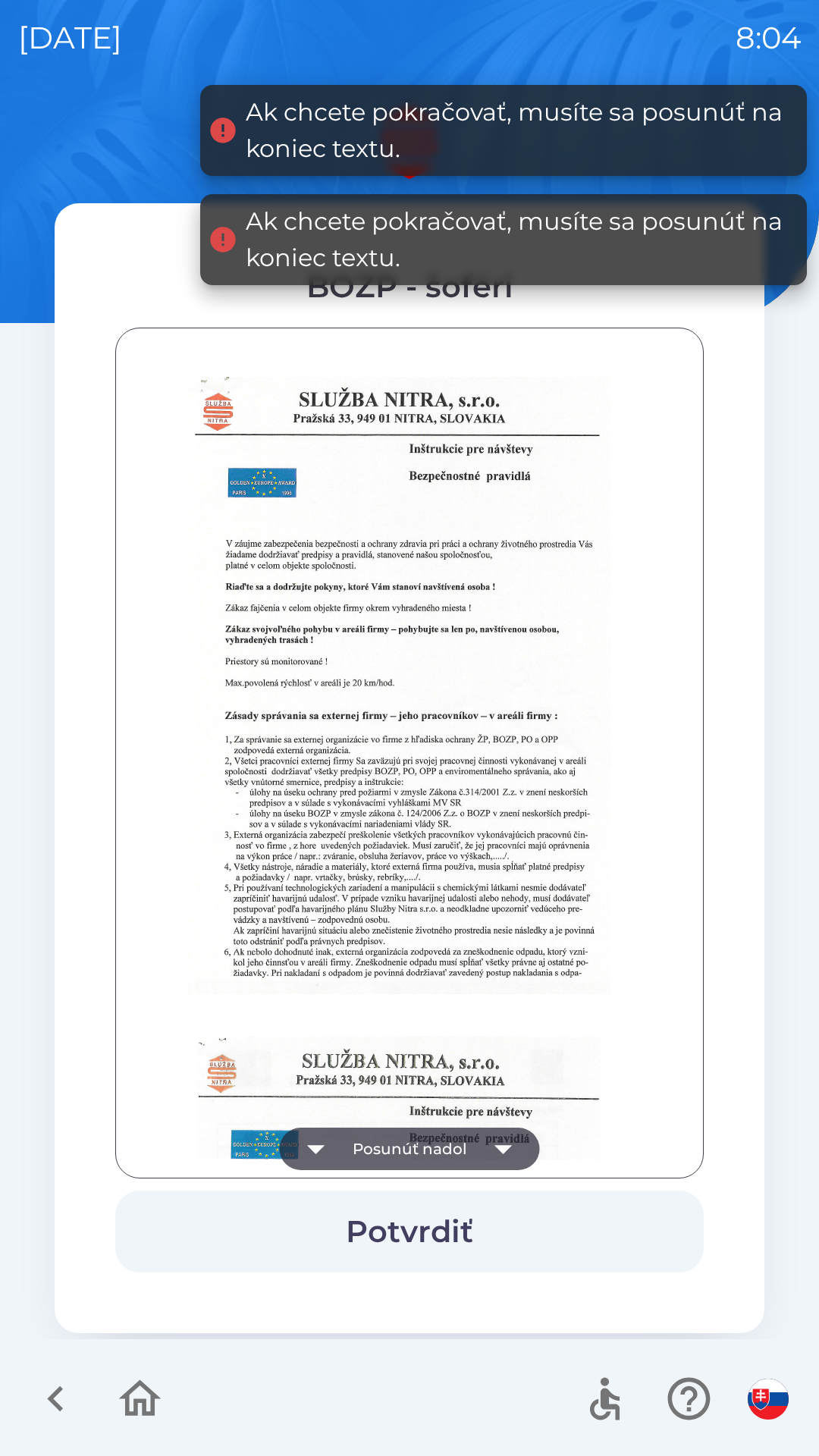
click at [512, 1146] on icon "button" at bounding box center [503, 1148] width 43 height 43
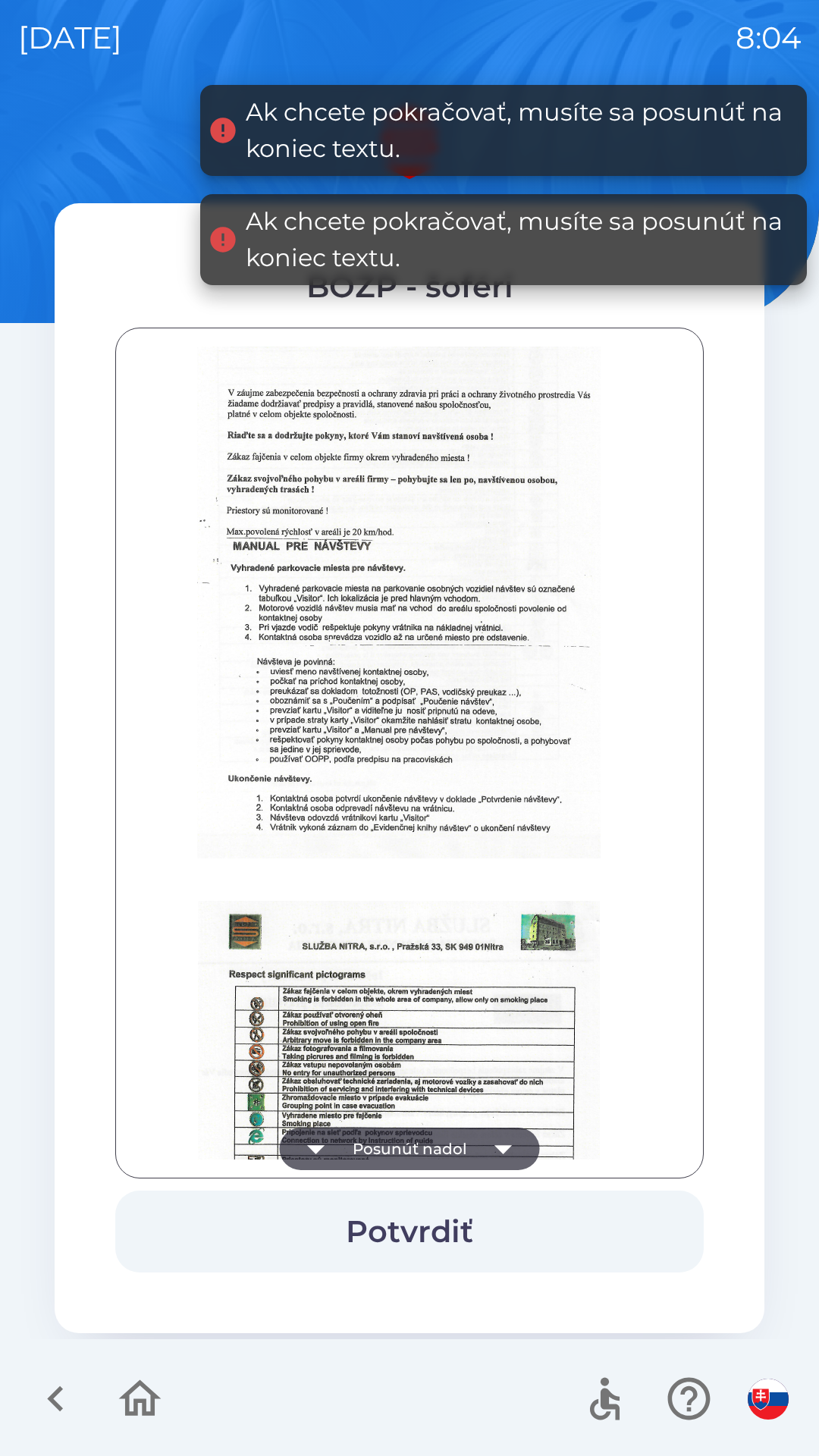
click at [500, 1148] on icon "button" at bounding box center [503, 1150] width 17 height 9
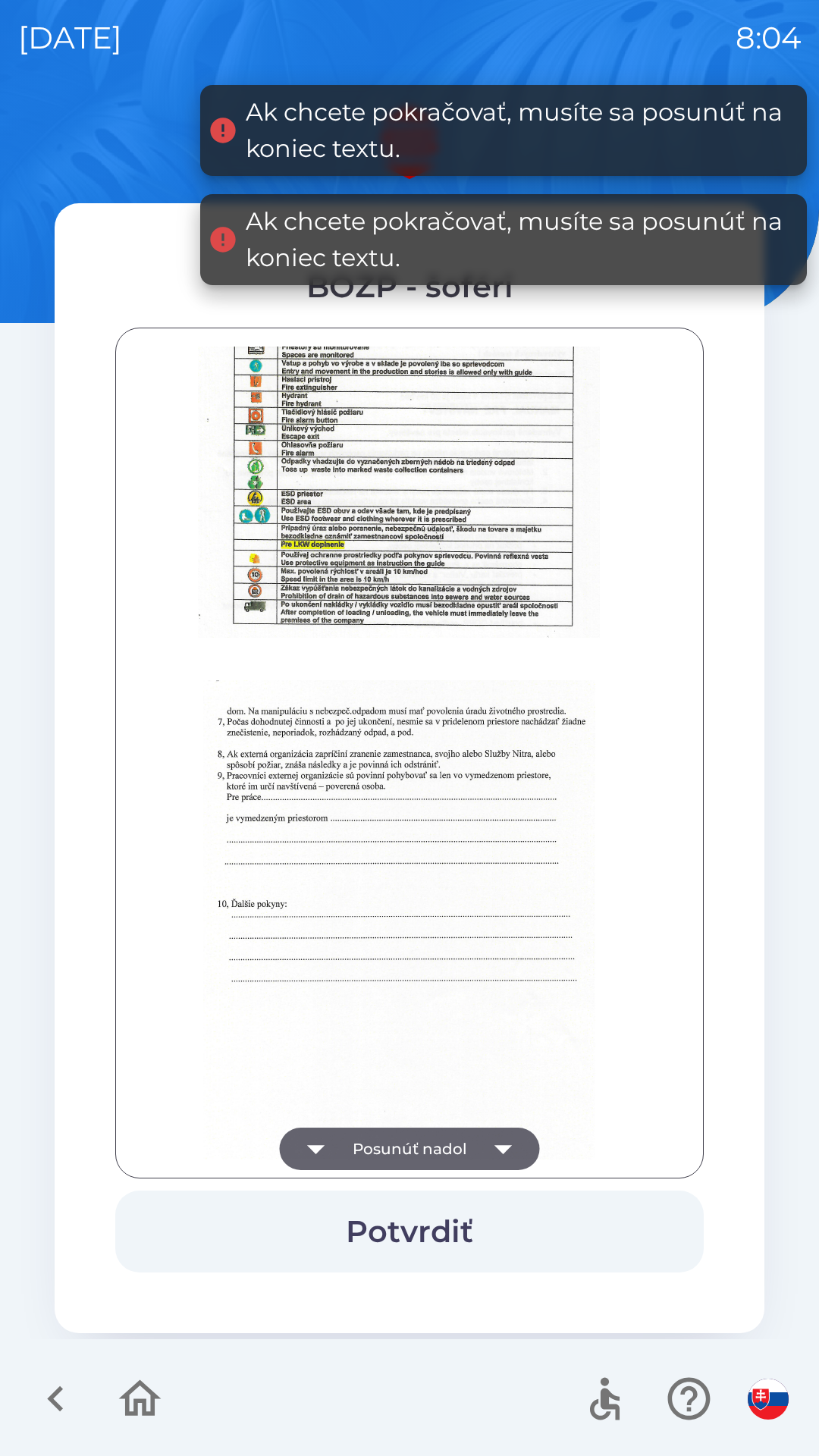
click at [508, 1139] on icon "button" at bounding box center [503, 1148] width 43 height 43
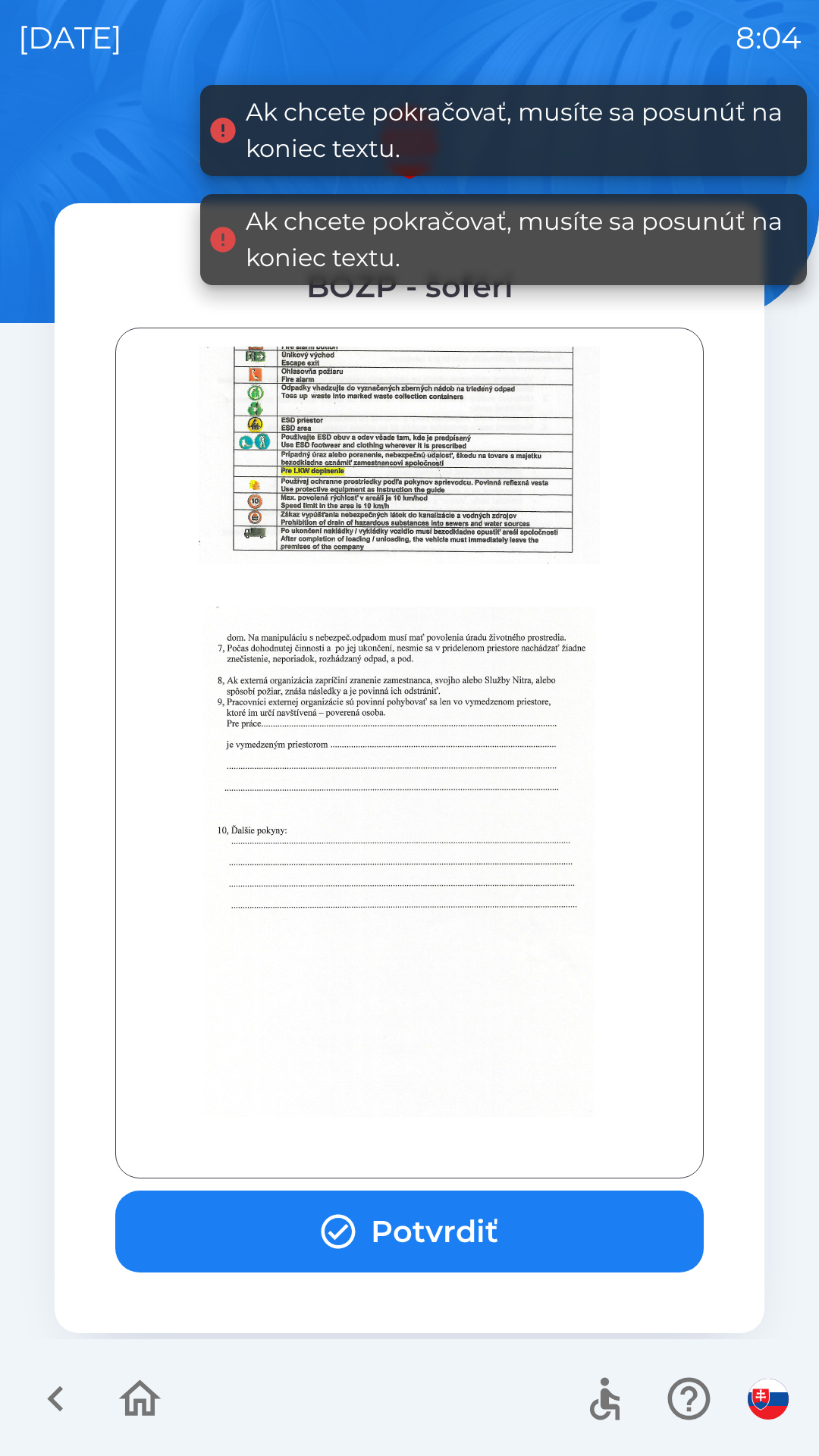
click at [501, 1143] on div at bounding box center [409, 753] width 550 height 813
click at [442, 1229] on button "Potvrdiť" at bounding box center [409, 1232] width 588 height 82
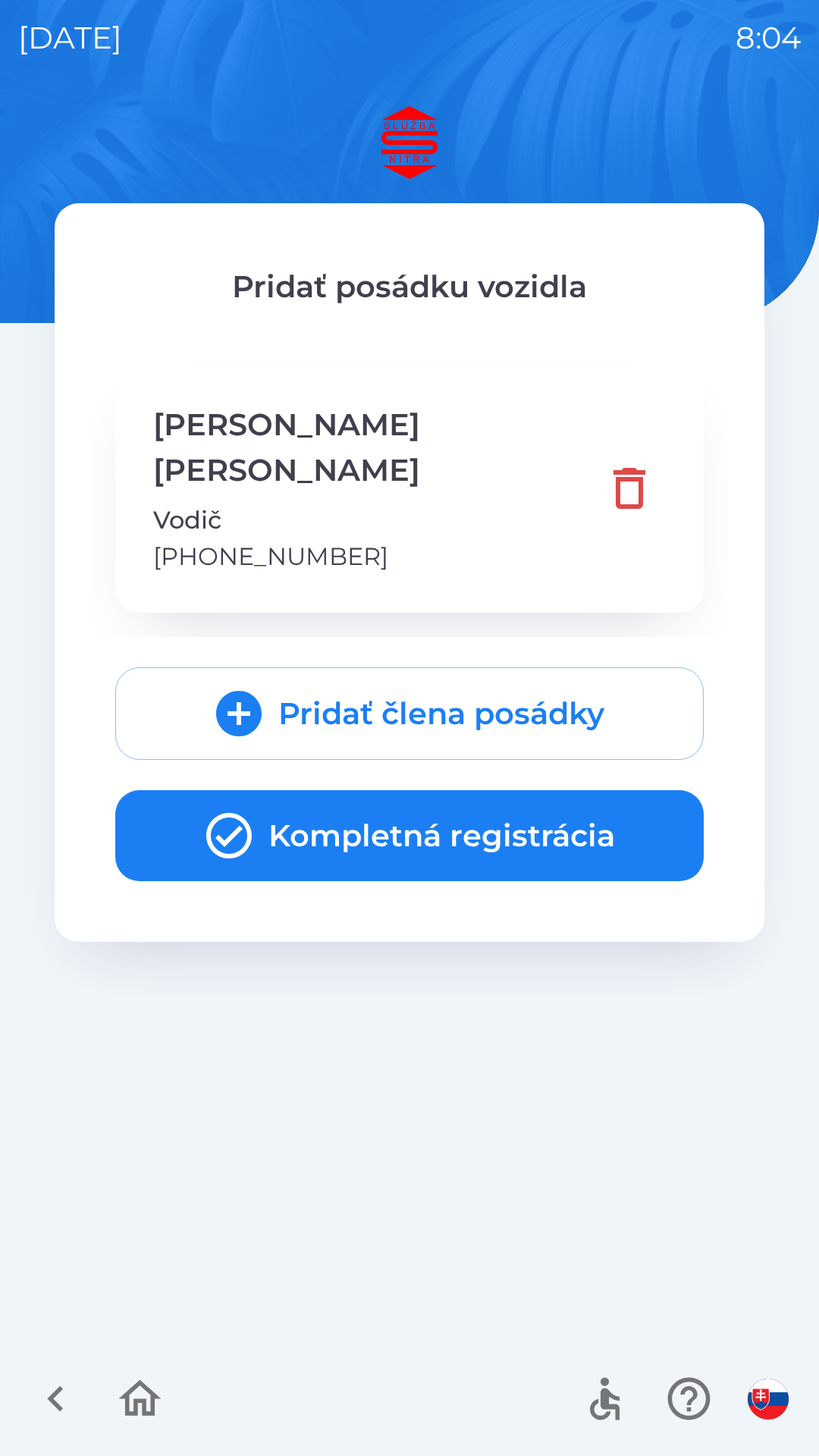
click at [385, 791] on button "Kompletná registrácia" at bounding box center [409, 836] width 588 height 91
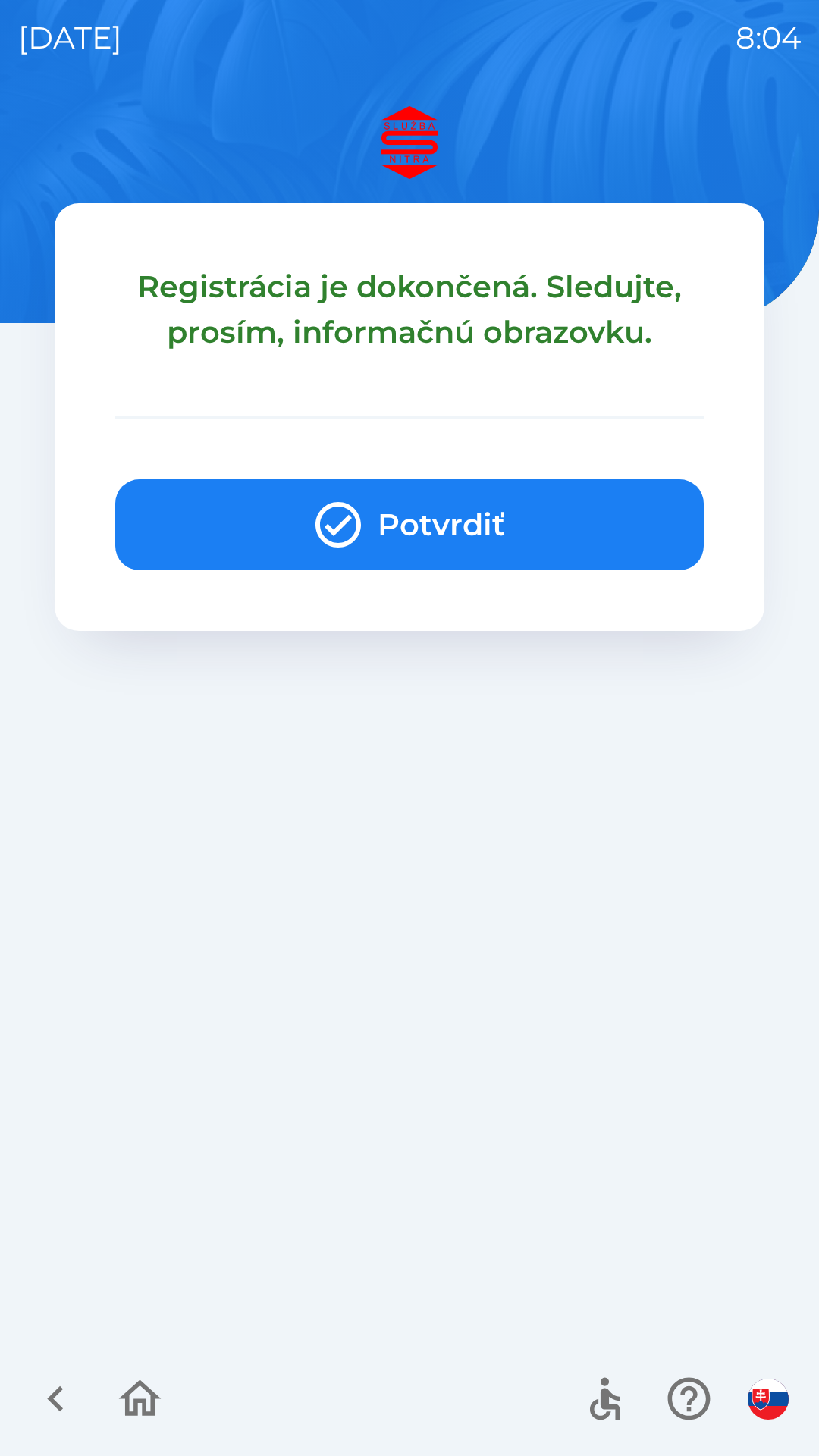
click at [400, 517] on button "Potvrdiť" at bounding box center [409, 525] width 588 height 91
